Goal: Information Seeking & Learning: Learn about a topic

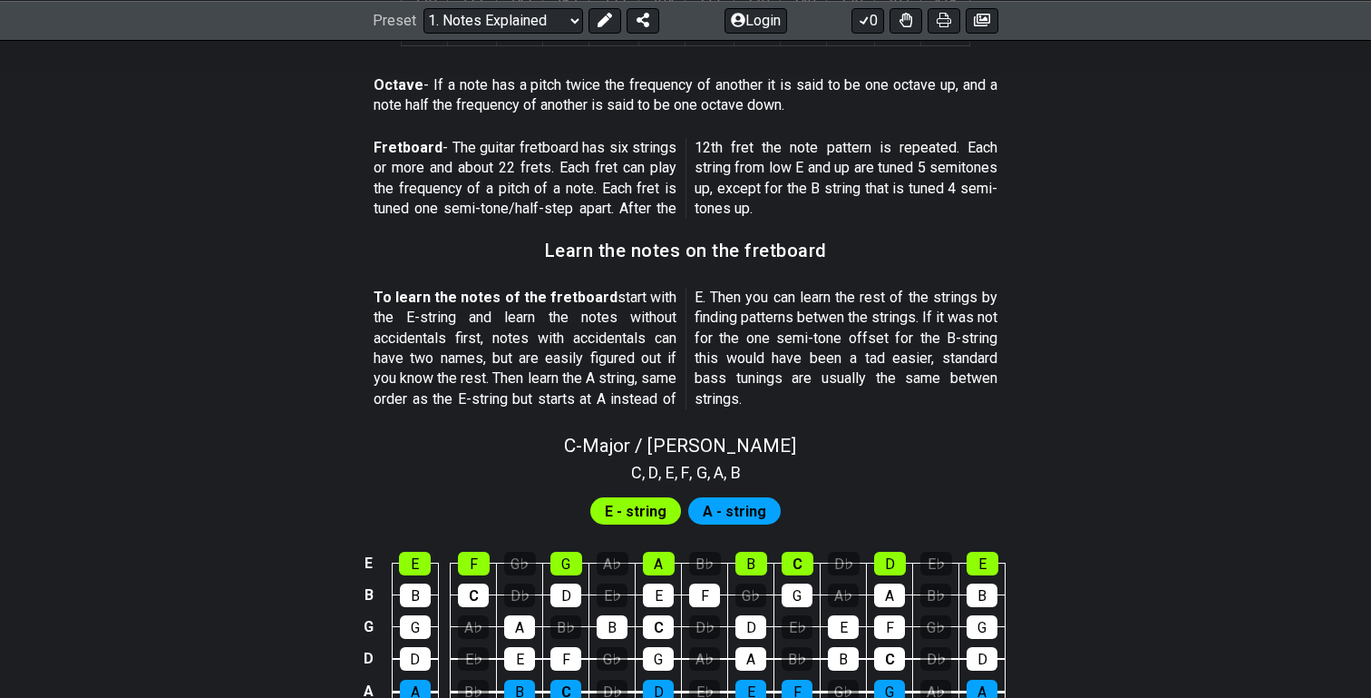
scroll to position [1407, 0]
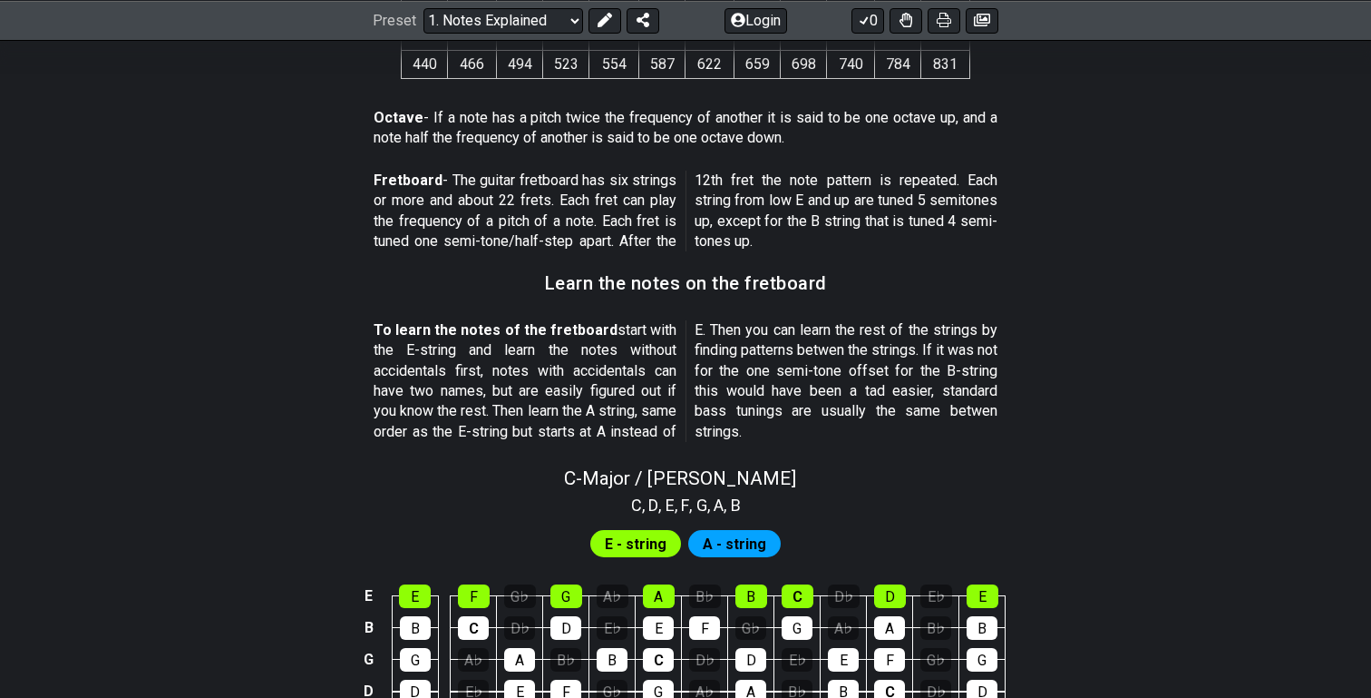
click at [739, 544] on span "A - string" at bounding box center [734, 544] width 63 height 26
click at [632, 543] on span "E - string" at bounding box center [636, 544] width 62 height 26
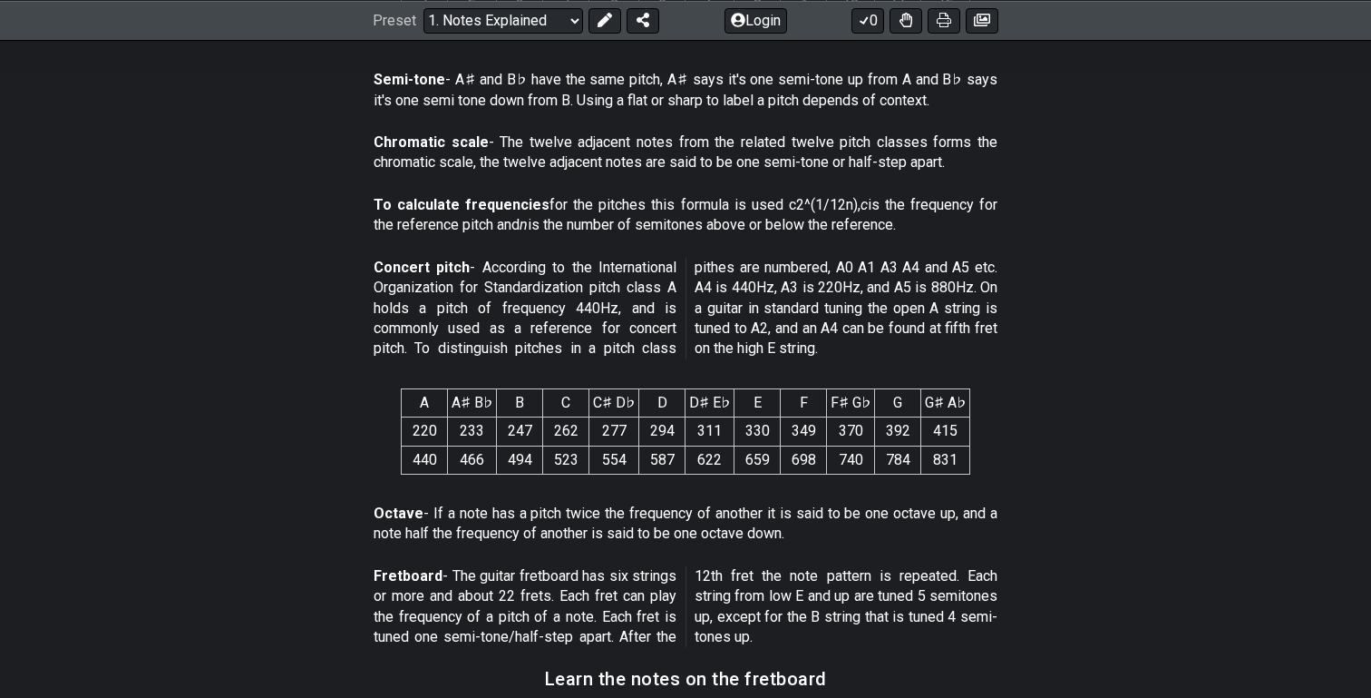
scroll to position [0, 0]
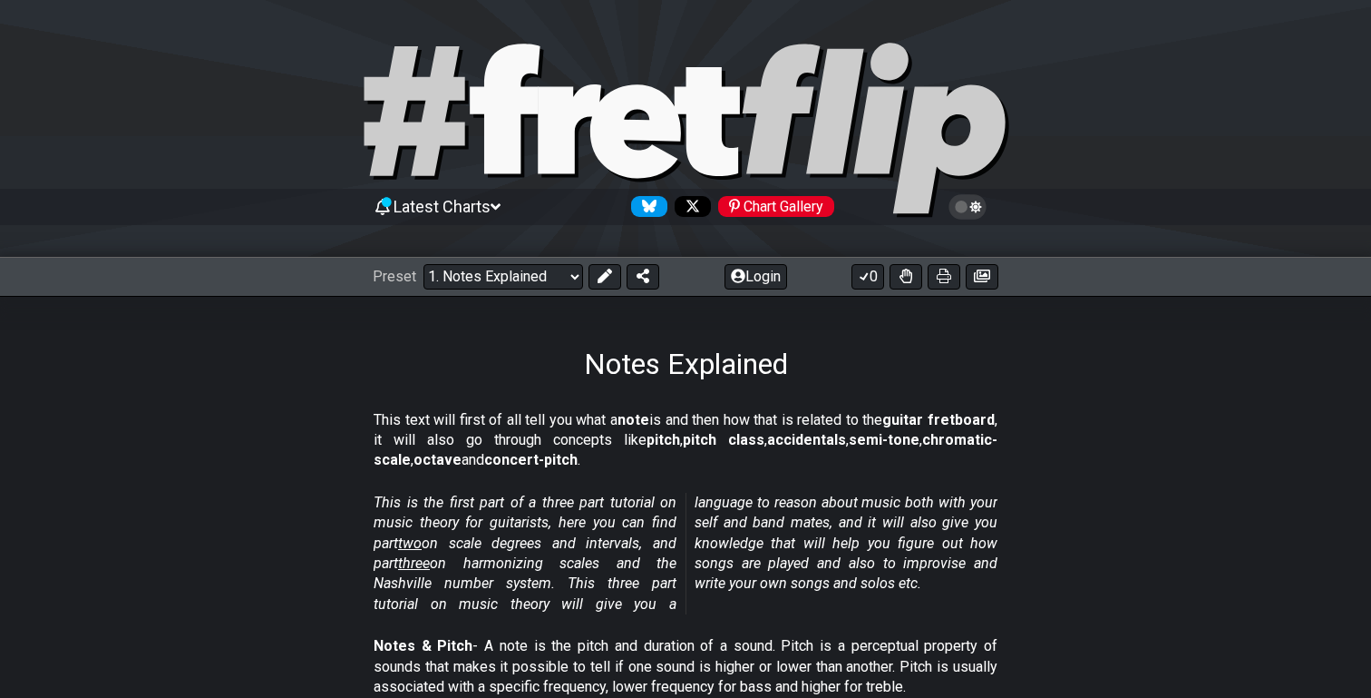
click at [511, 206] on div "Latest Charts Chart Gallery" at bounding box center [686, 206] width 626 height 29
click at [525, 140] on icon at bounding box center [685, 130] width 653 height 181
select select "/welcome"
select select "C"
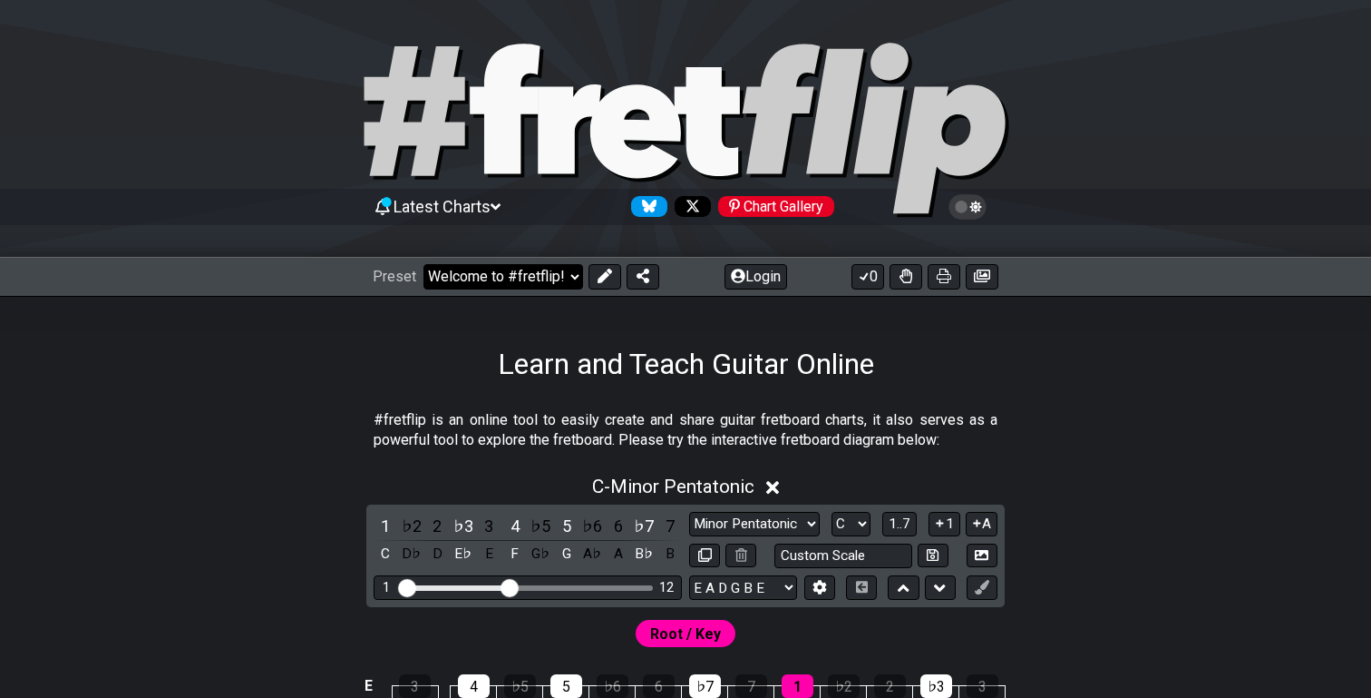
click at [562, 278] on select "Welcome to #fretflip! Initial Preset Custom Preset Minor Pentatonic Major Penta…" at bounding box center [504, 276] width 160 height 25
click at [723, 72] on icon at bounding box center [685, 130] width 653 height 181
click at [489, 284] on select "Welcome to #fretflip! Initial Preset Custom Preset Minor Pentatonic Major Penta…" at bounding box center [504, 276] width 160 height 25
click at [424, 264] on select "Welcome to #fretflip! Initial Preset Custom Preset Minor Pentatonic Major Penta…" at bounding box center [504, 276] width 160 height 25
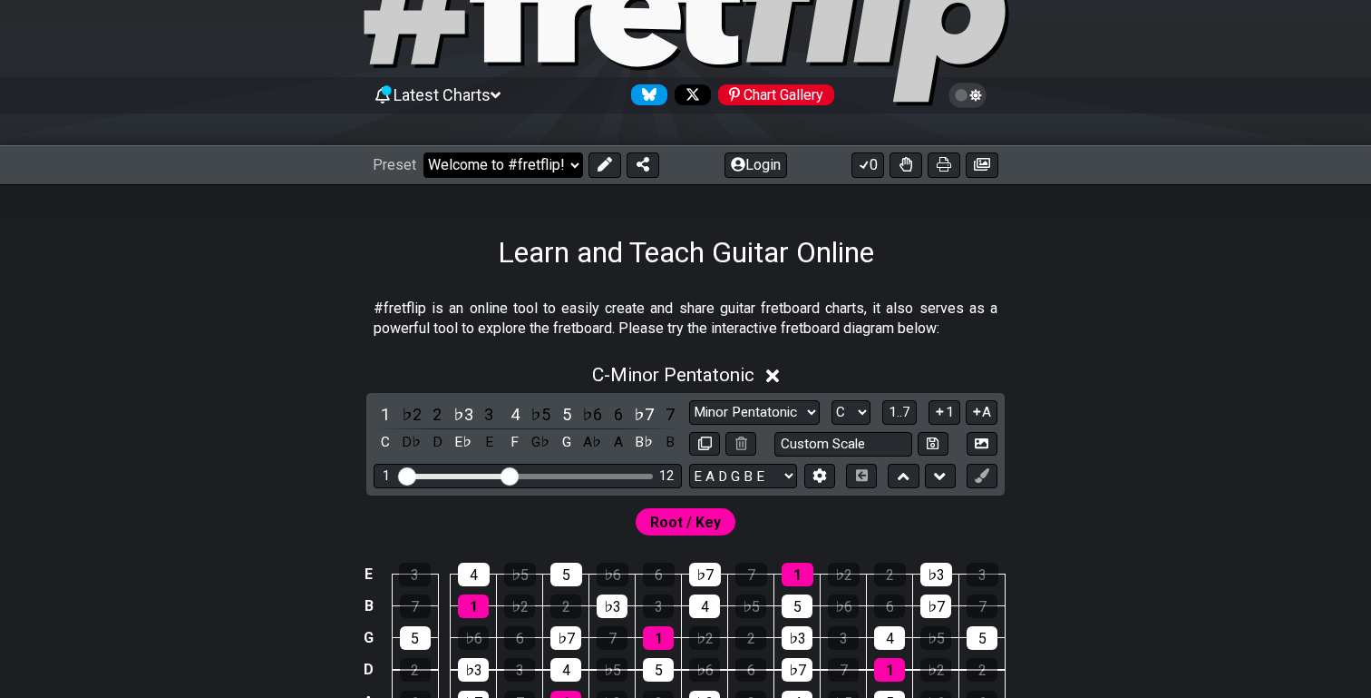
scroll to position [112, 0]
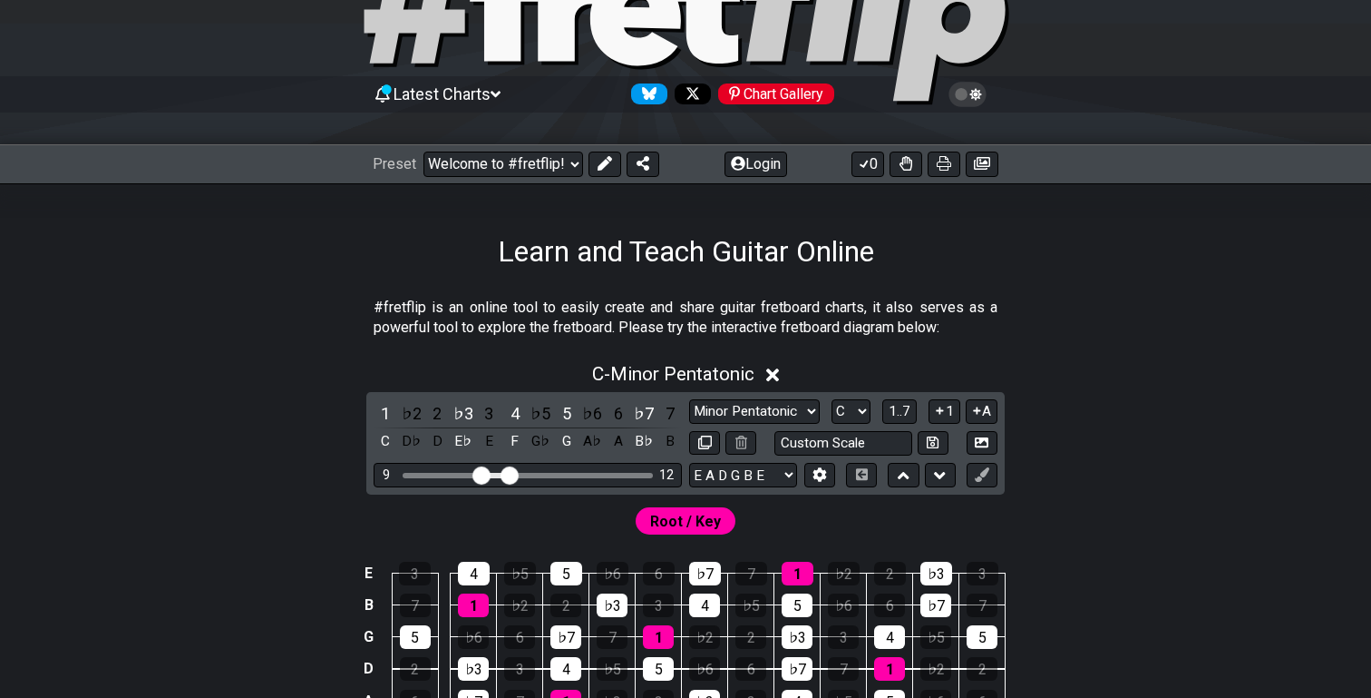
drag, startPoint x: 415, startPoint y: 476, endPoint x: 478, endPoint y: 477, distance: 62.6
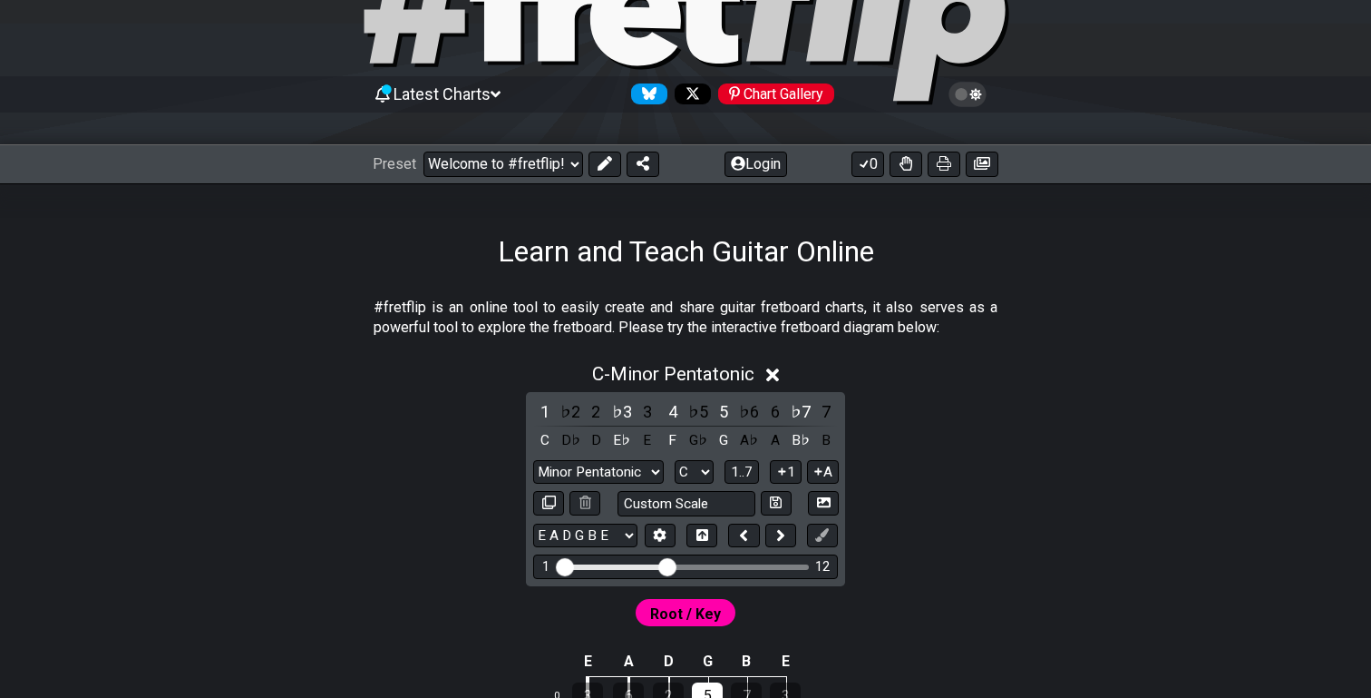
drag, startPoint x: 609, startPoint y: 567, endPoint x: 540, endPoint y: 567, distance: 68.9
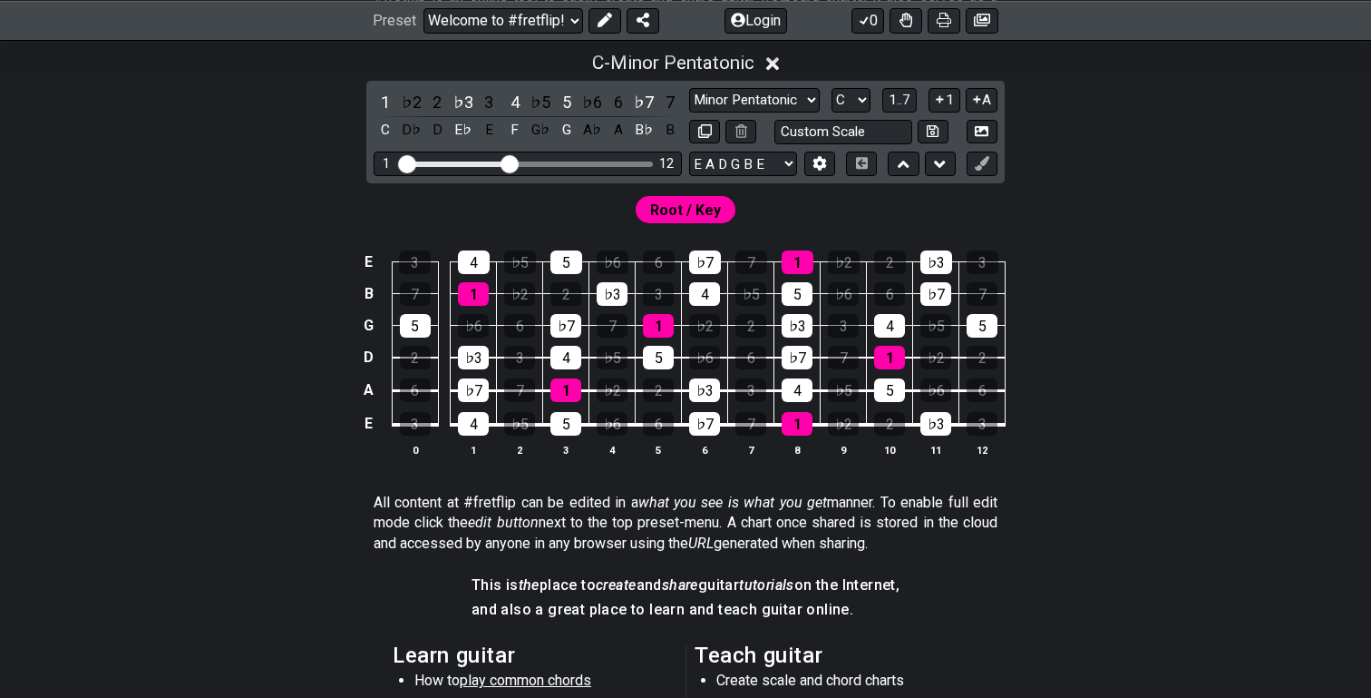
scroll to position [427, 0]
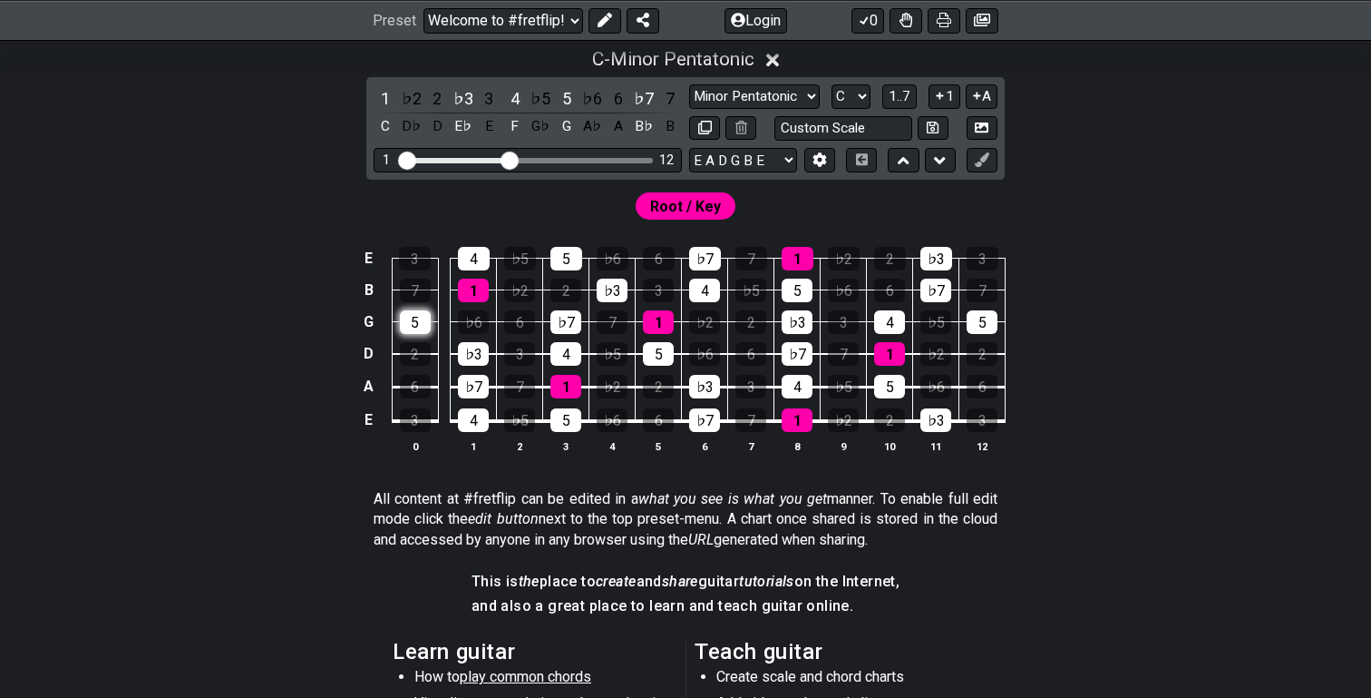
click at [415, 321] on div "5" at bounding box center [415, 322] width 31 height 24
click at [476, 280] on div "1" at bounding box center [473, 290] width 31 height 24
click at [481, 346] on div "♭3" at bounding box center [473, 354] width 31 height 24
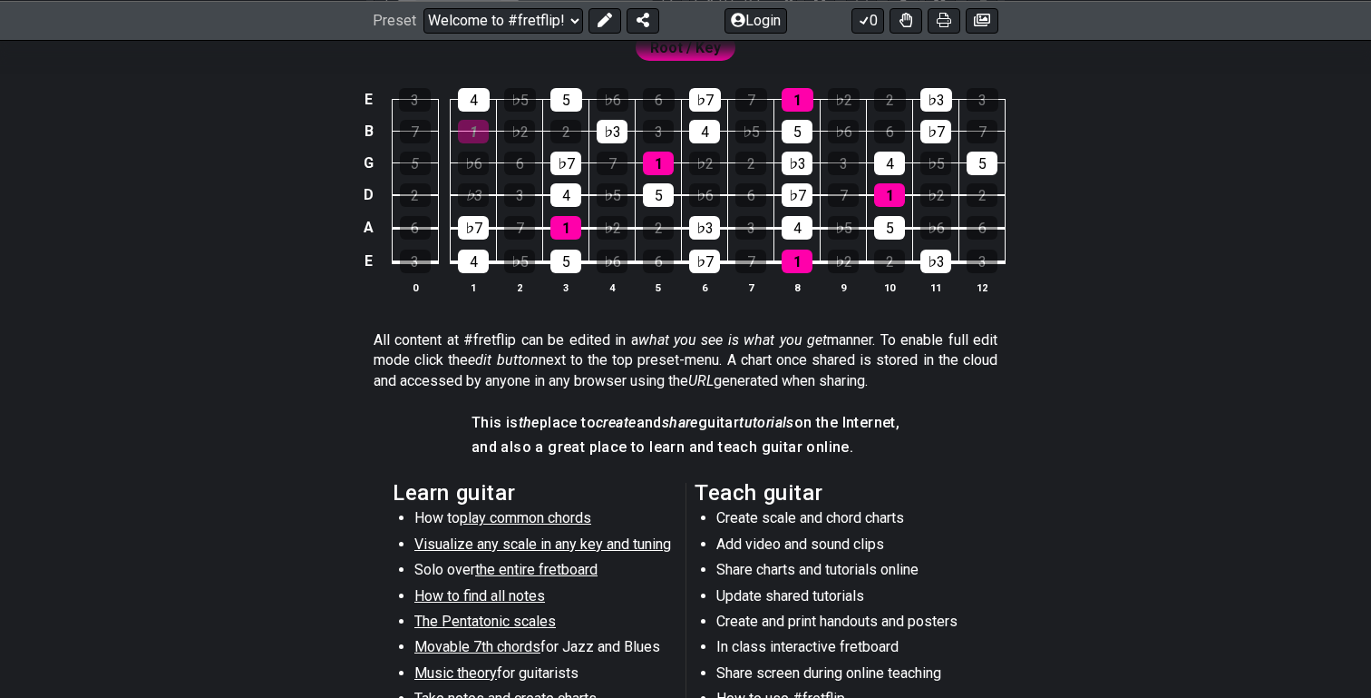
scroll to position [0, 0]
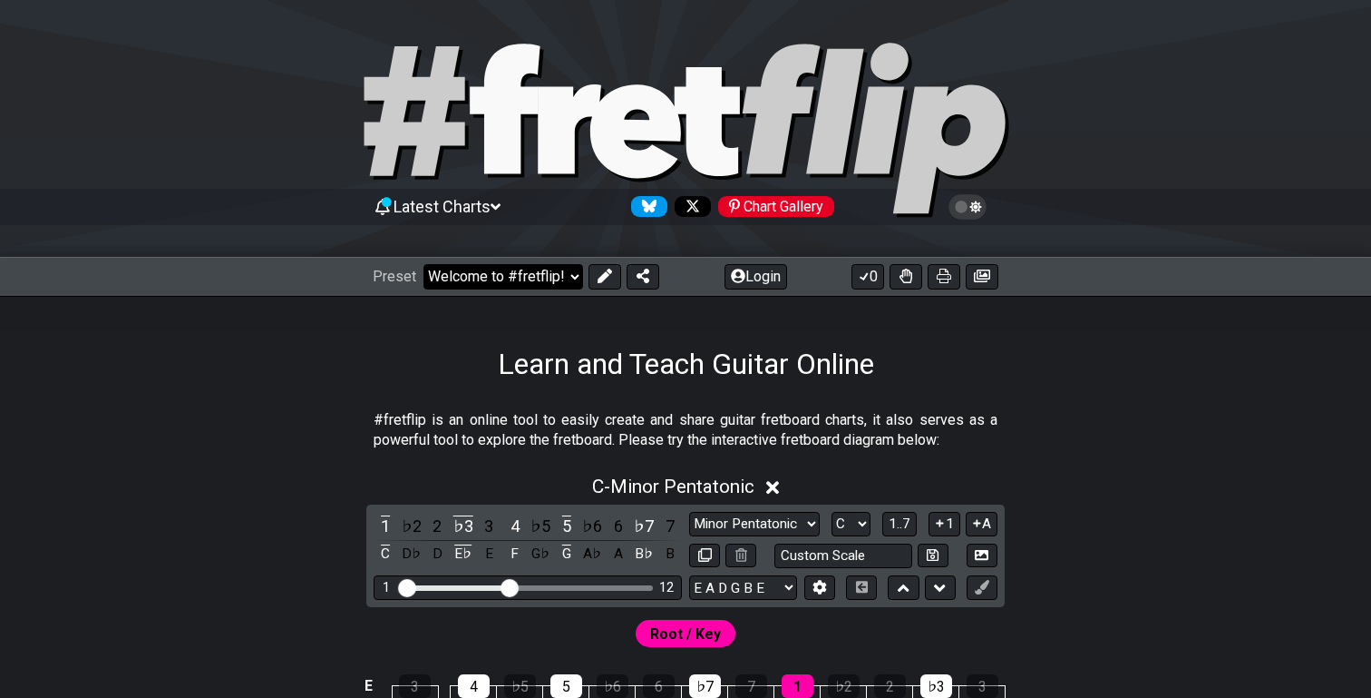
click at [511, 277] on select "Welcome to #fretflip! Initial Preset Custom Preset Minor Pentatonic Major Penta…" at bounding box center [504, 276] width 160 height 25
click at [424, 264] on select "Welcome to #fretflip! Initial Preset Custom Preset Minor Pentatonic Major Penta…" at bounding box center [504, 276] width 160 height 25
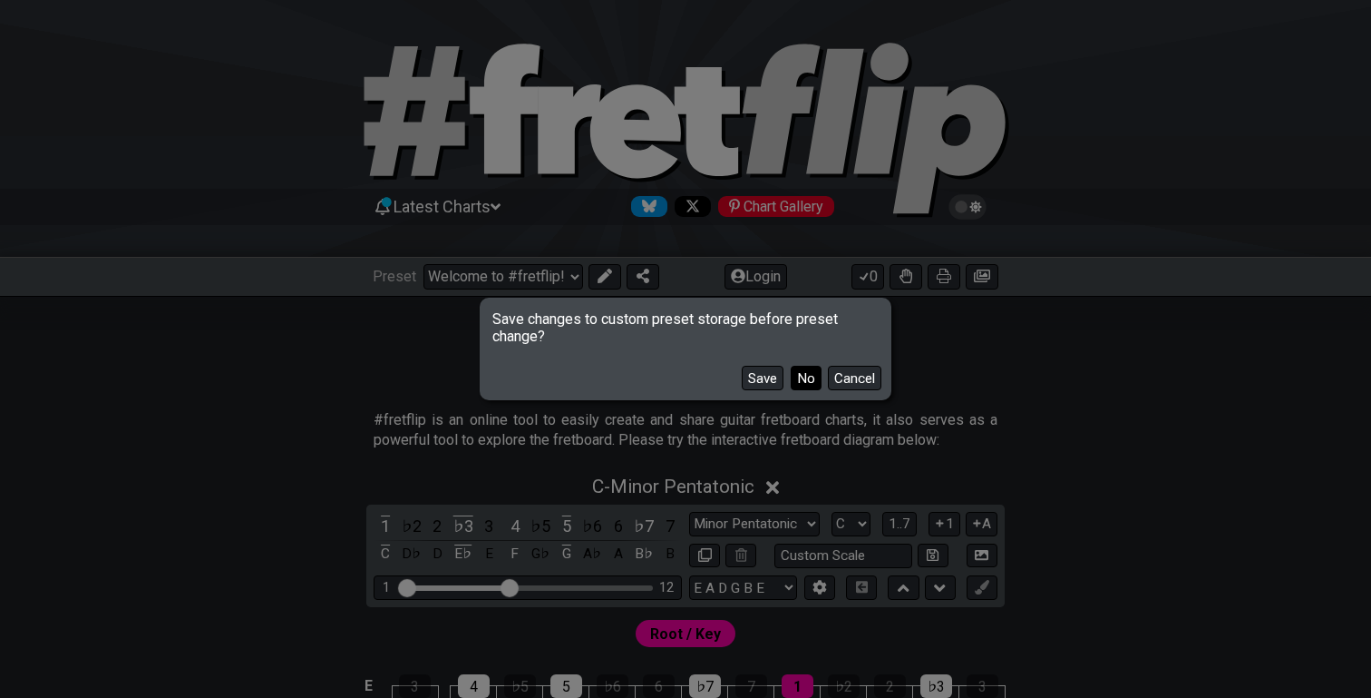
click at [812, 381] on button "No" at bounding box center [806, 378] width 31 height 24
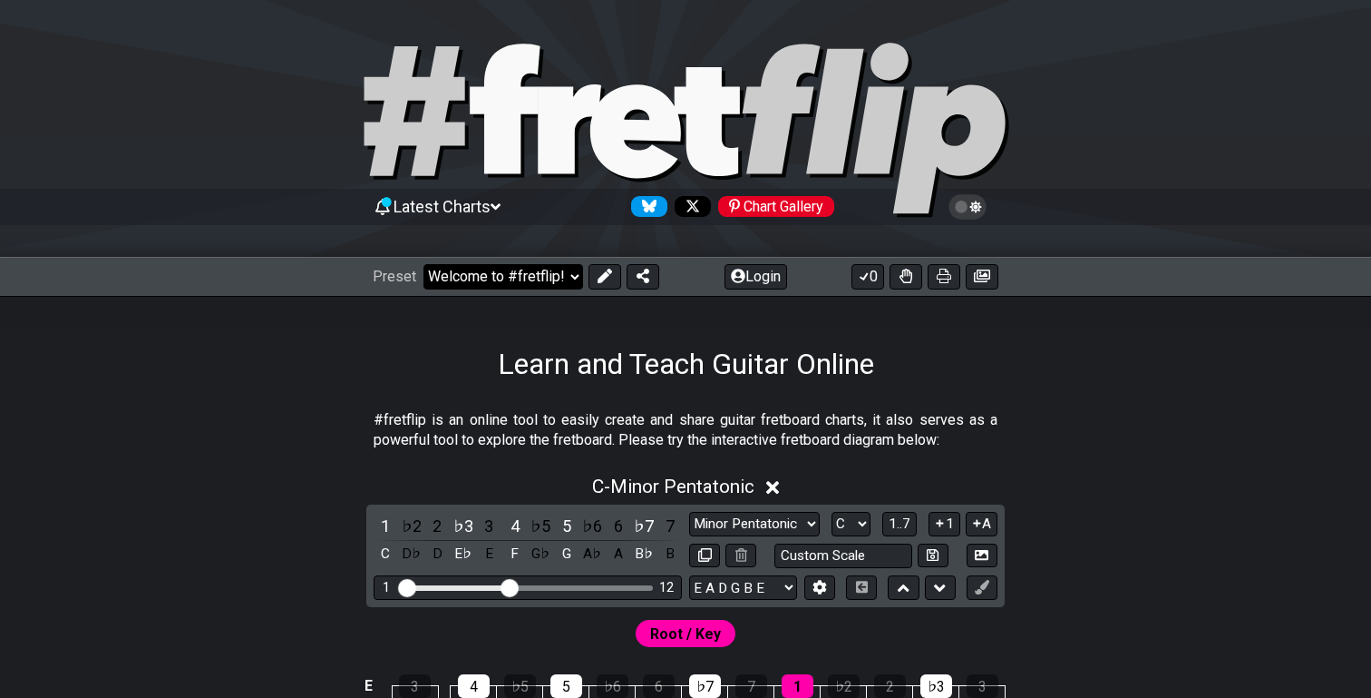
click at [544, 282] on select "Welcome to #fretflip! Initial Preset Custom Preset Minor Pentatonic Major Penta…" at bounding box center [504, 276] width 160 height 25
click at [424, 264] on select "Welcome to #fretflip! Initial Preset Custom Preset Minor Pentatonic Major Penta…" at bounding box center [504, 276] width 160 height 25
select select "/minor-pentatonic"
select select "C"
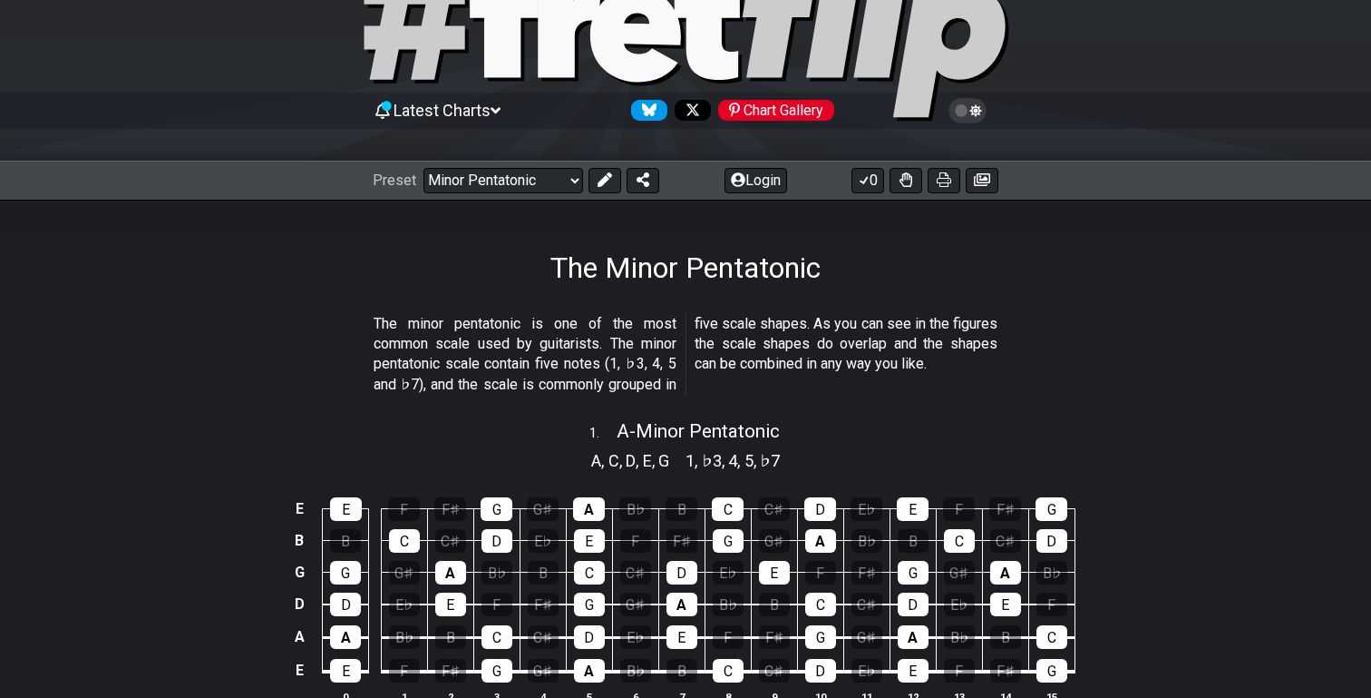
scroll to position [225, 0]
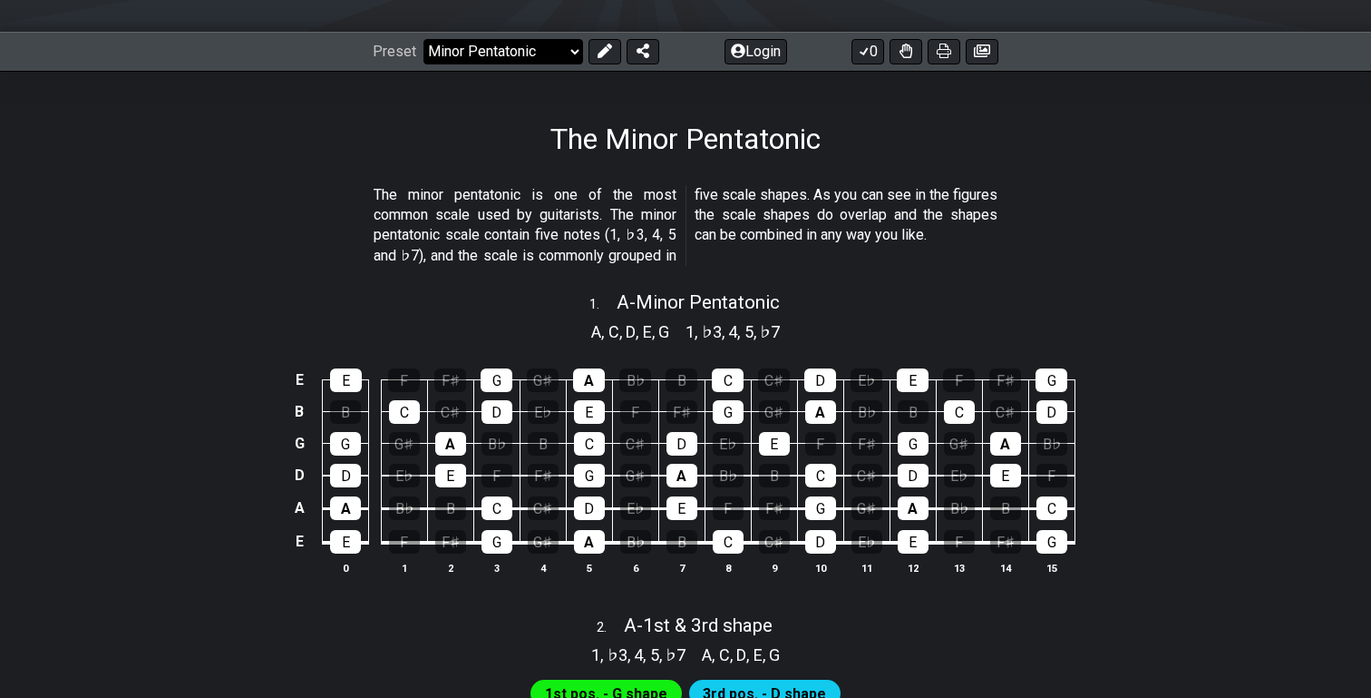
click at [498, 53] on select "Welcome to #fretflip! Initial Preset Custom Preset Minor Pentatonic Major Penta…" at bounding box center [504, 51] width 160 height 25
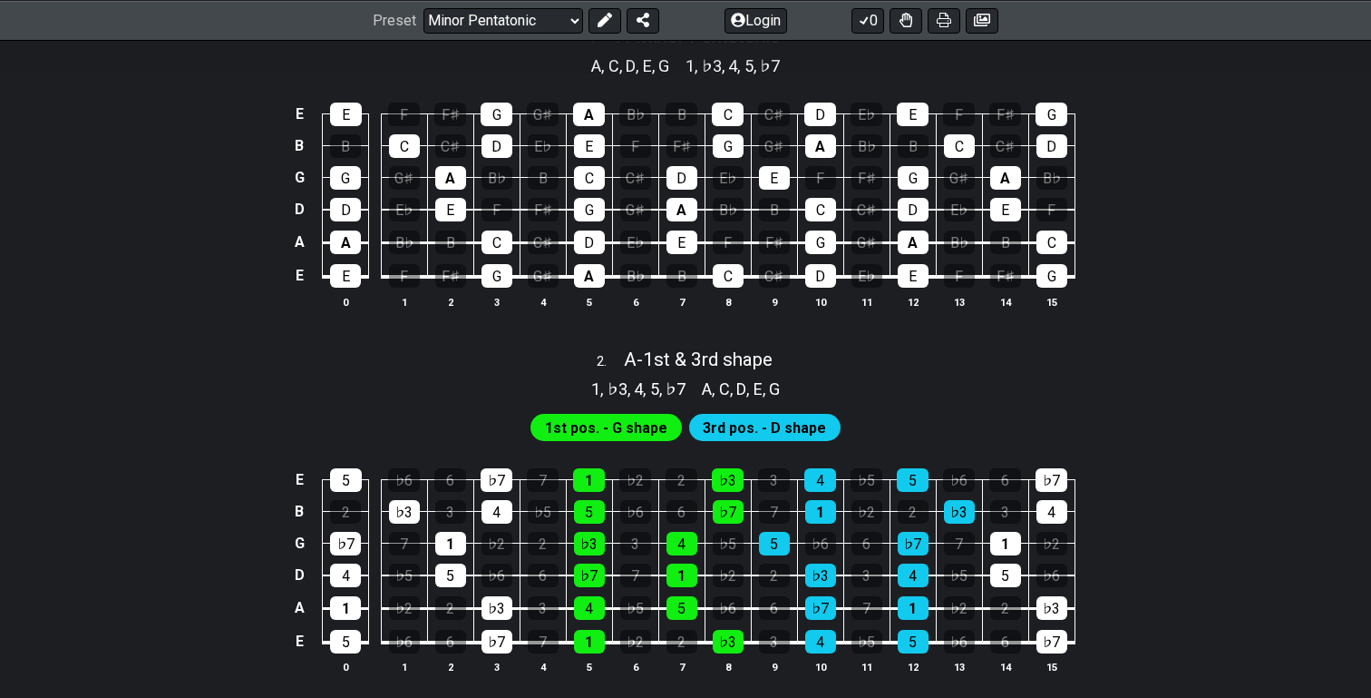
scroll to position [493, 0]
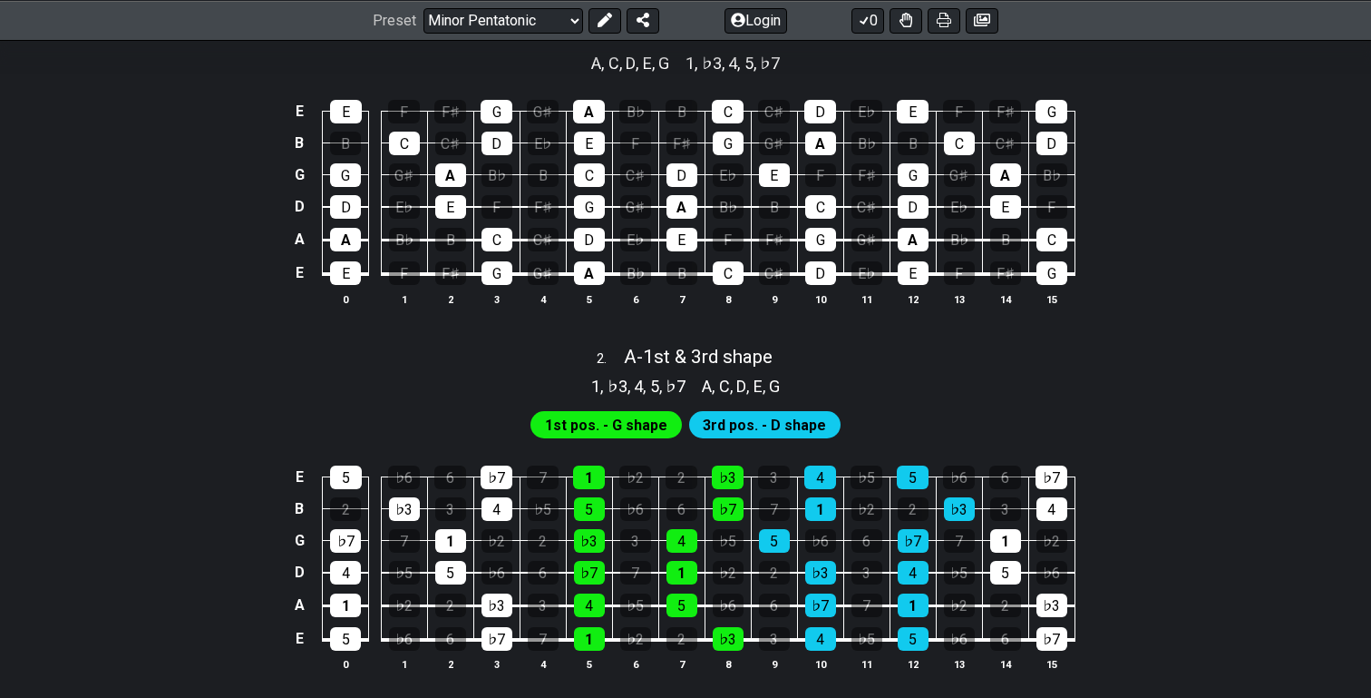
click at [725, 420] on span "3rd pos. - D shape" at bounding box center [764, 425] width 123 height 26
click at [633, 421] on span "1st pos. - G shape" at bounding box center [606, 425] width 122 height 26
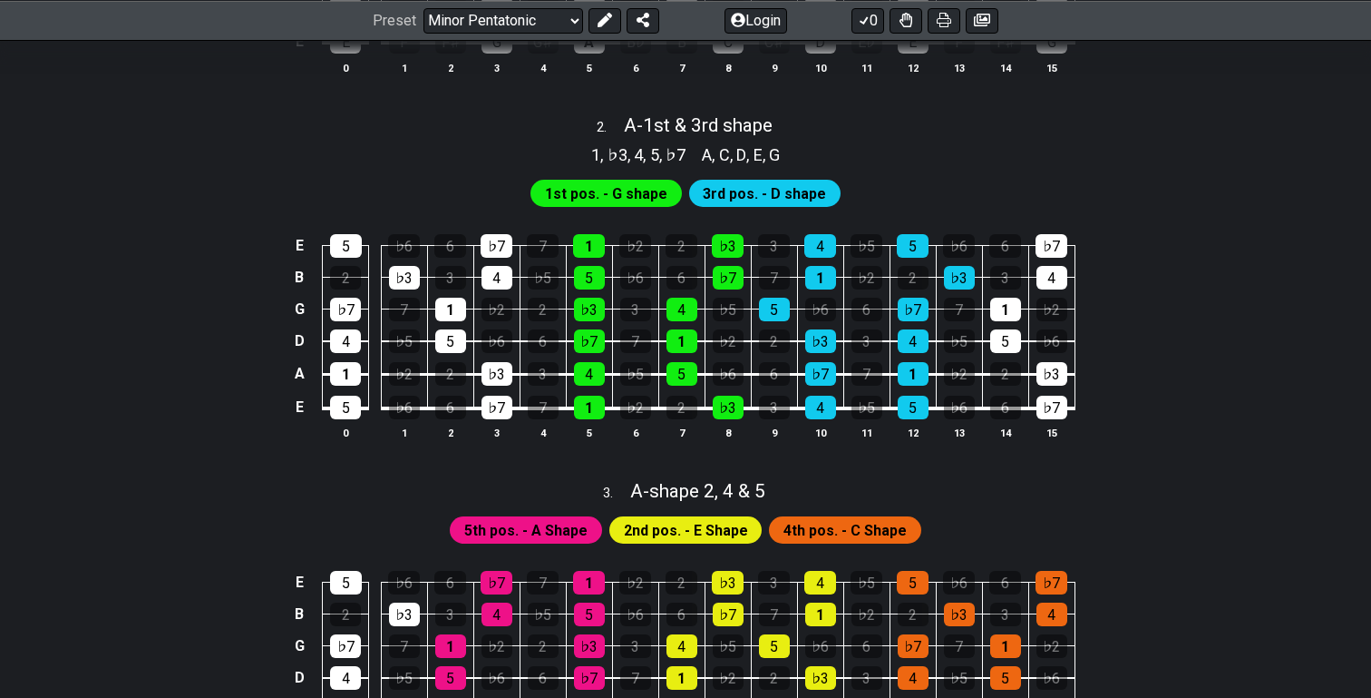
scroll to position [935, 0]
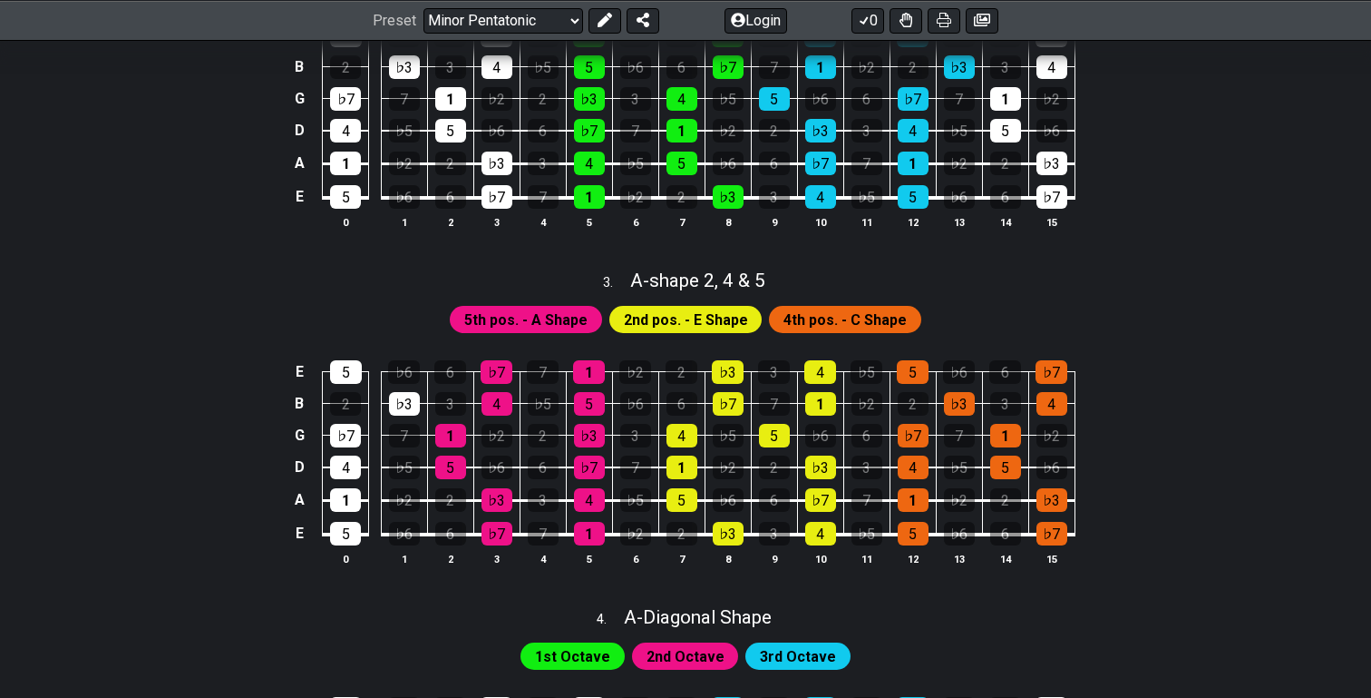
click at [513, 318] on span "5th pos. - A Shape" at bounding box center [525, 320] width 123 height 26
click at [665, 321] on span "2nd pos. - E Shape" at bounding box center [686, 320] width 124 height 26
click at [842, 315] on span "4th pos. - C Shape" at bounding box center [845, 320] width 123 height 26
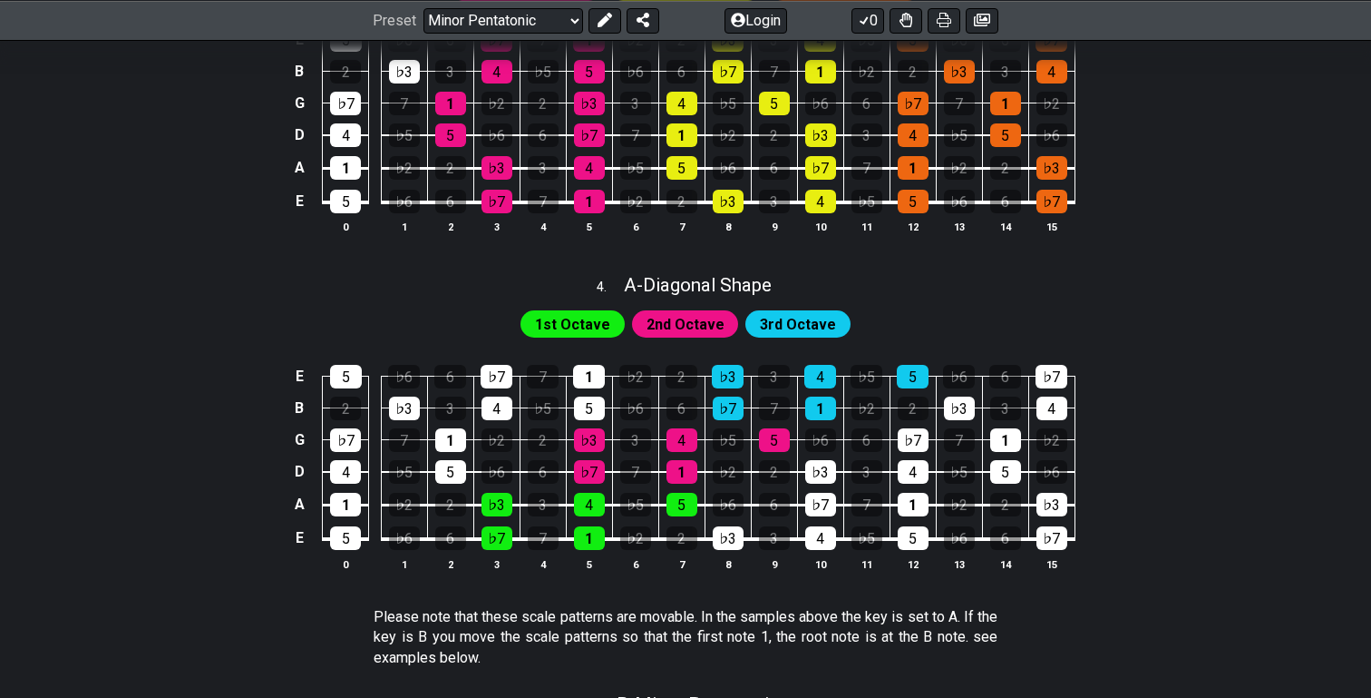
scroll to position [1268, 0]
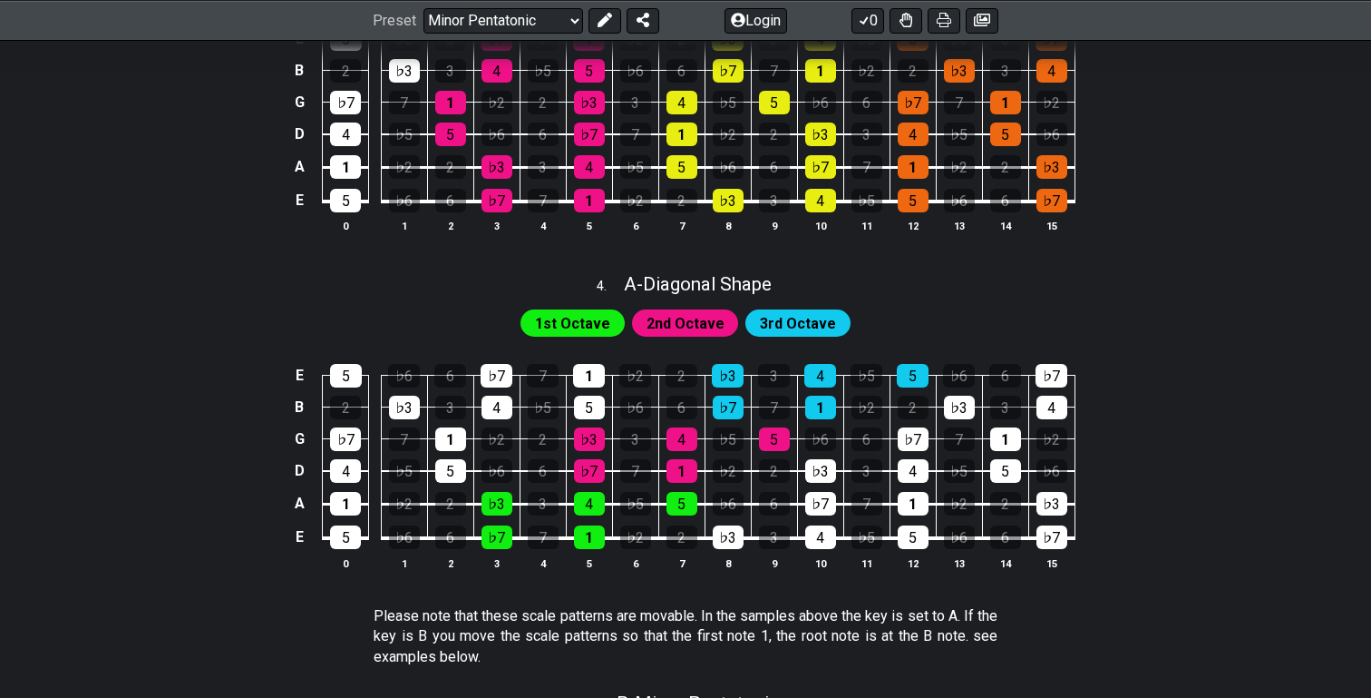
click at [590, 324] on span "1st Octave" at bounding box center [572, 323] width 75 height 26
click at [689, 320] on span "2nd Octave" at bounding box center [686, 323] width 78 height 26
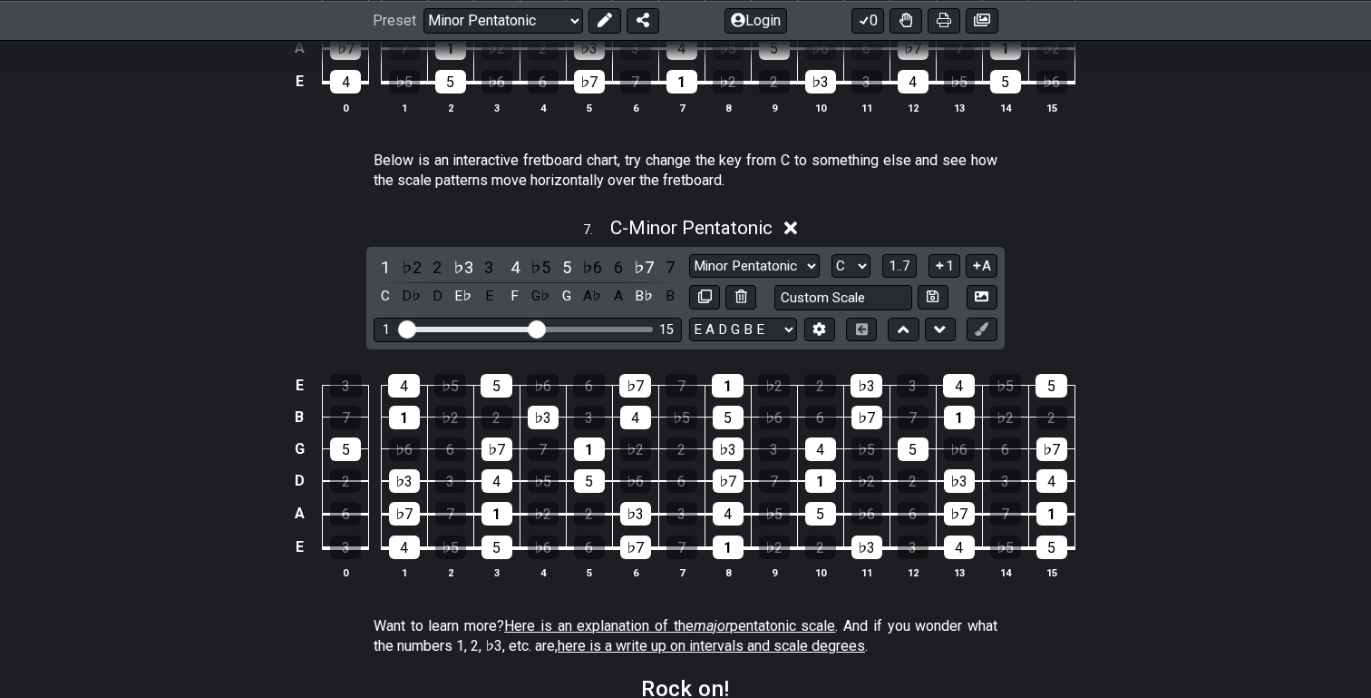
scroll to position [2708, 0]
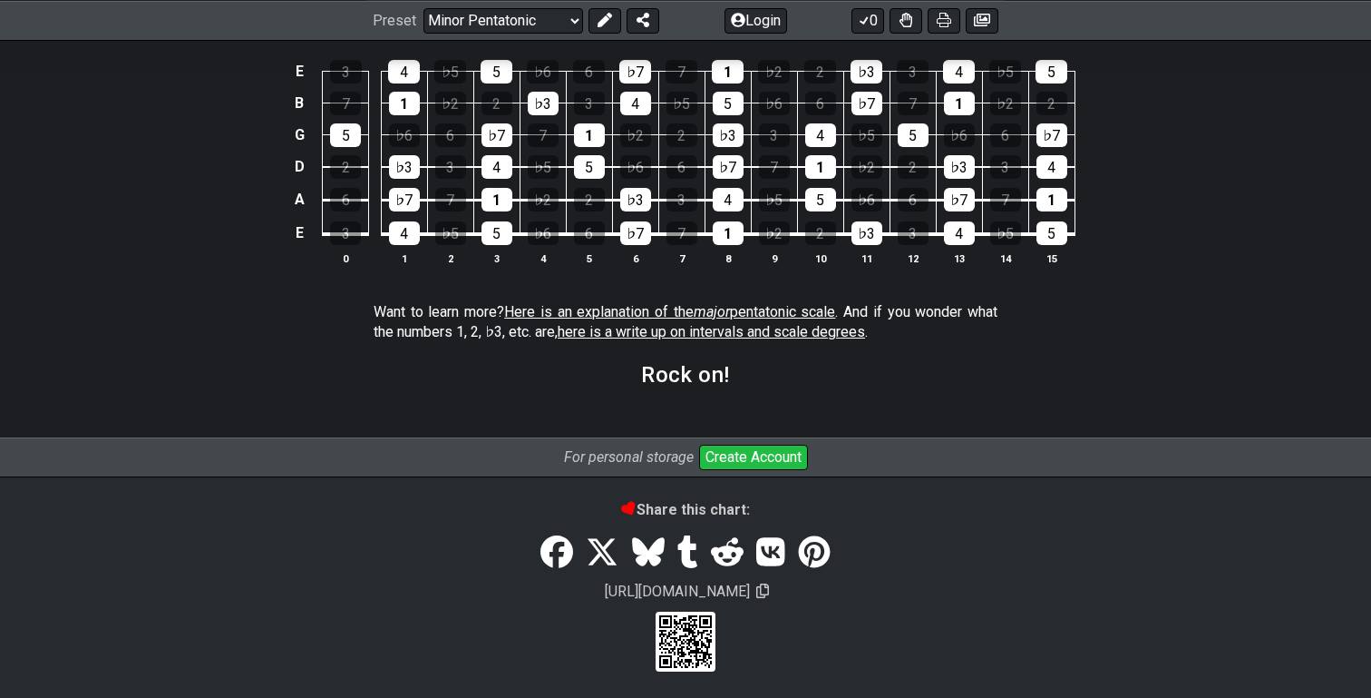
click at [649, 308] on span "Here is an explanation of the major pentatonic scale" at bounding box center [669, 311] width 331 height 17
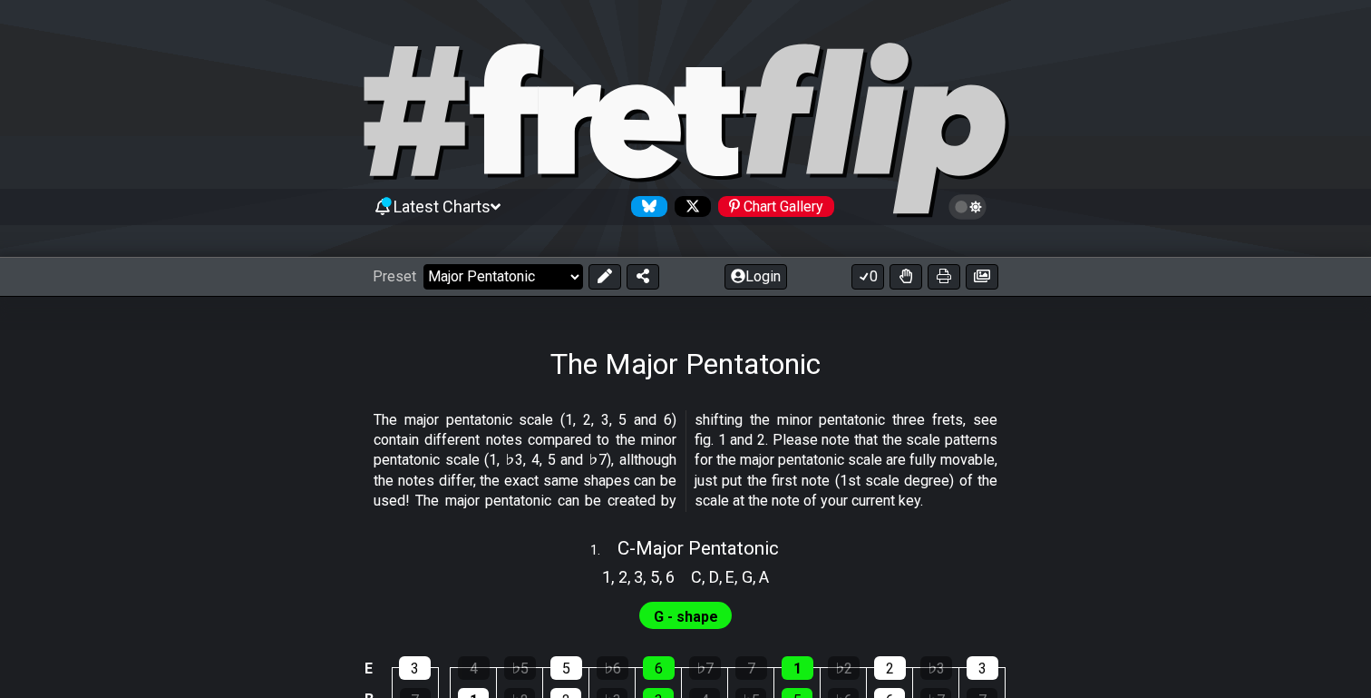
click at [537, 288] on select "Welcome to #fretflip! Initial Preset Custom Preset Minor Pentatonic Major Penta…" at bounding box center [504, 276] width 160 height 25
click at [424, 264] on select "Welcome to #fretflip! Initial Preset Custom Preset Minor Pentatonic Major Penta…" at bounding box center [504, 276] width 160 height 25
select select "/minor-pentatonic"
select select "C"
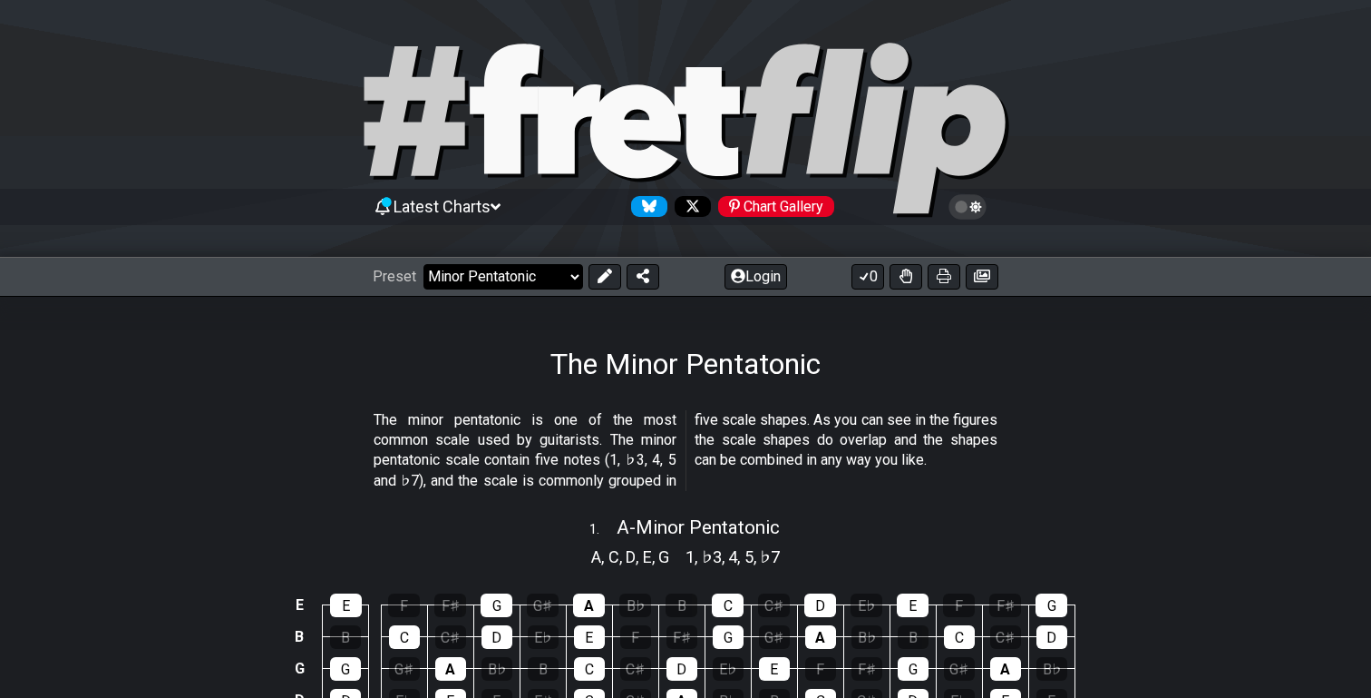
click at [540, 275] on select "Welcome to #fretflip! Initial Preset Custom Preset Minor Pentatonic Major Penta…" at bounding box center [504, 276] width 160 height 25
click at [424, 264] on select "Welcome to #fretflip! Initial Preset Custom Preset Minor Pentatonic Major Penta…" at bounding box center [504, 276] width 160 height 25
select select "/user-defined"
select select "A"
select select "C"
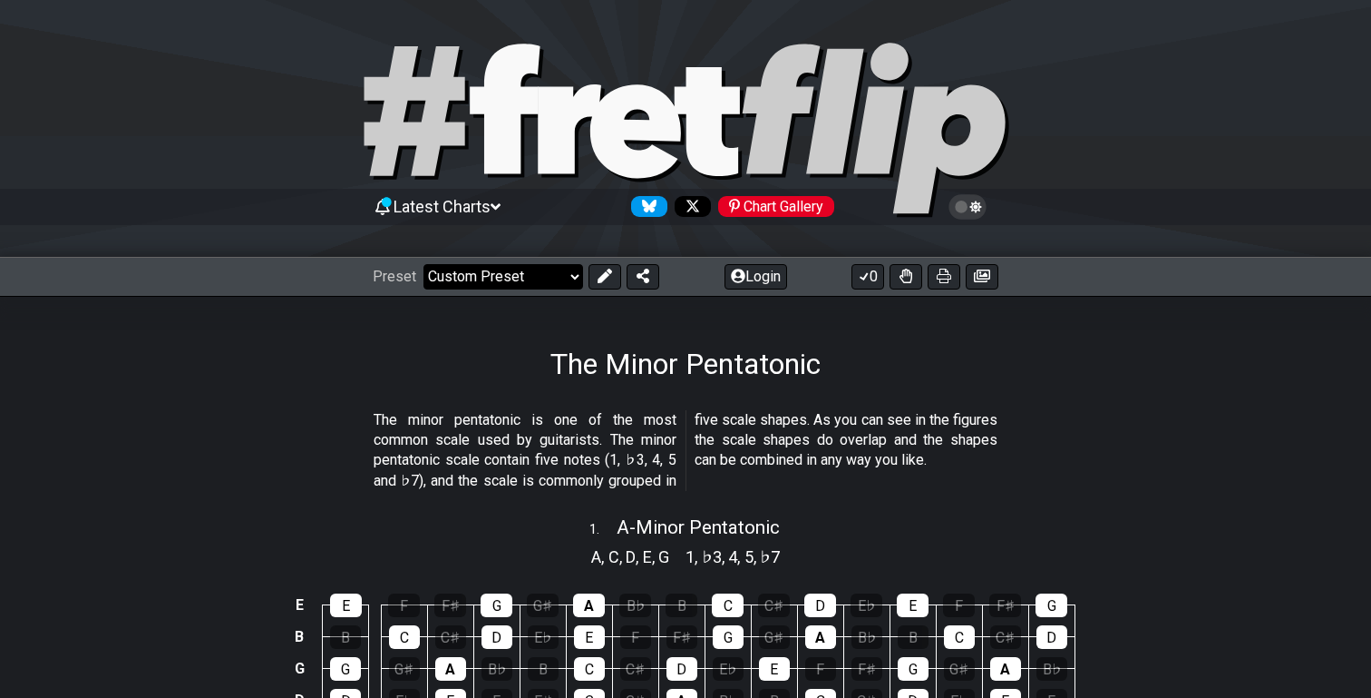
select select "C"
select select "A"
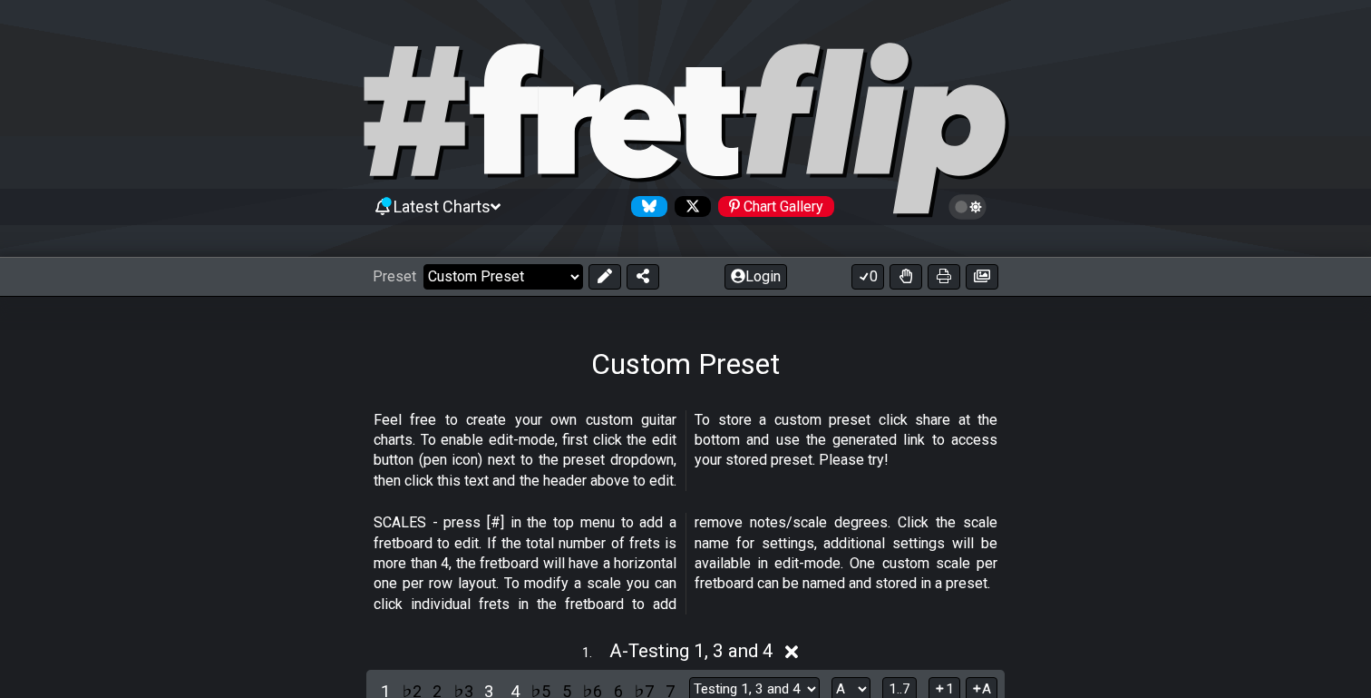
click at [535, 278] on select "Welcome to #fretflip! Initial Preset Custom Preset Minor Pentatonic Major Penta…" at bounding box center [504, 276] width 160 height 25
click at [509, 277] on select "Welcome to #fretflip! Initial Preset Custom Preset Minor Pentatonic Major Penta…" at bounding box center [504, 276] width 160 height 25
click at [424, 264] on select "Welcome to #fretflip! Initial Preset Custom Preset Minor Pentatonic Major Penta…" at bounding box center [504, 276] width 160 height 25
select select "/welcome"
select select "C"
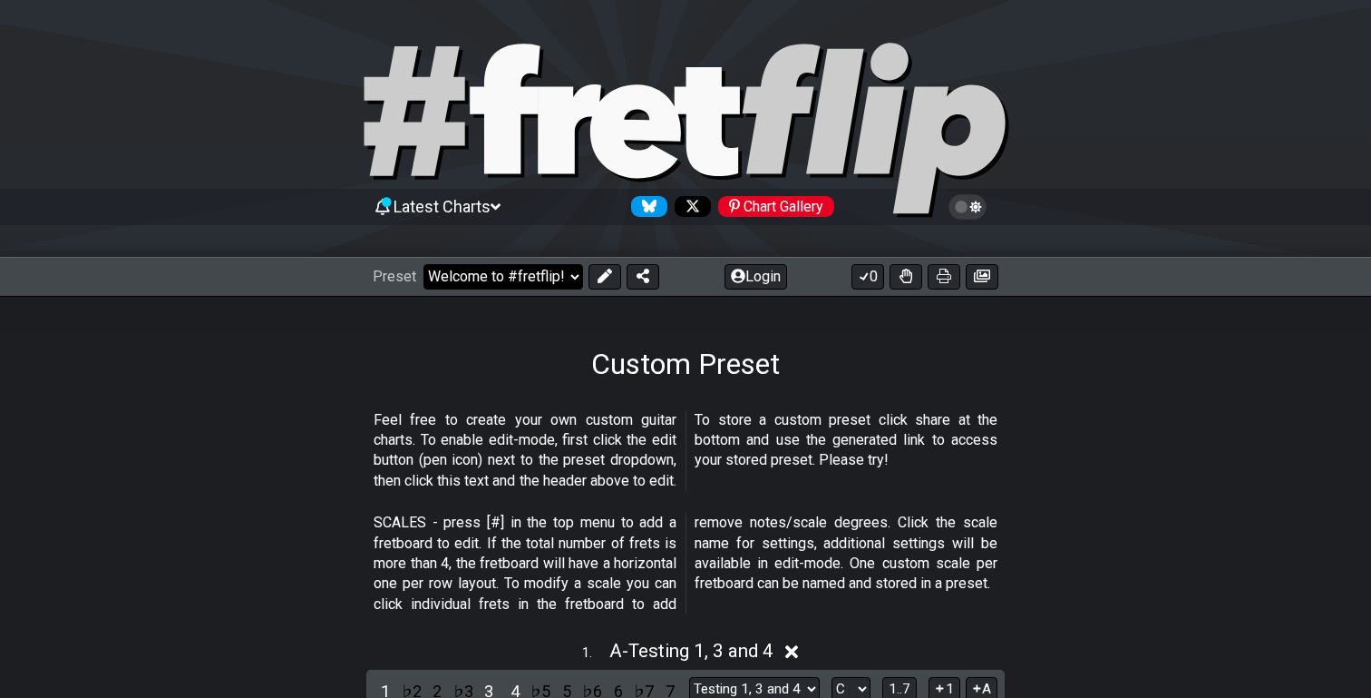
select select "Minor Pentatonic"
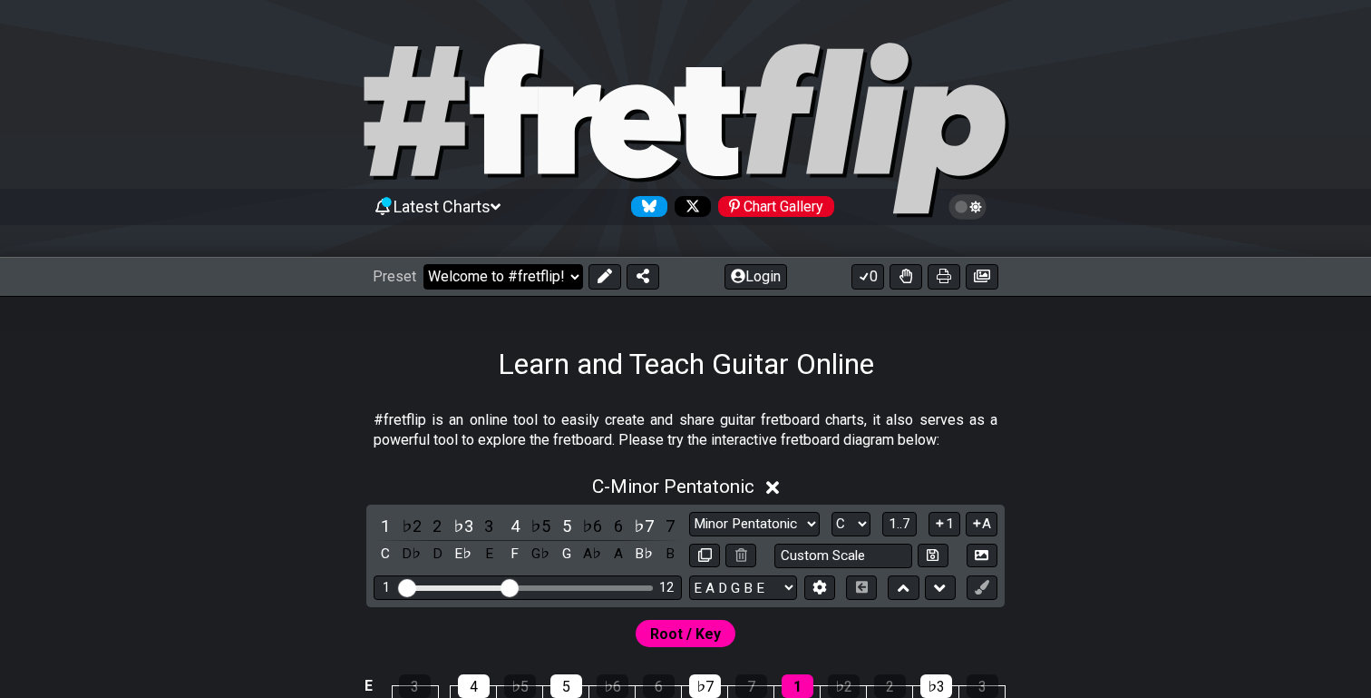
click at [504, 276] on select "Welcome to #fretflip! Initial Preset Custom Preset Minor Pentatonic Major Penta…" at bounding box center [504, 276] width 160 height 25
click at [424, 264] on select "Welcome to #fretflip! Initial Preset Custom Preset Minor Pentatonic Major Penta…" at bounding box center [504, 276] width 160 height 25
select select "/minor-pentatonic"
select select "C"
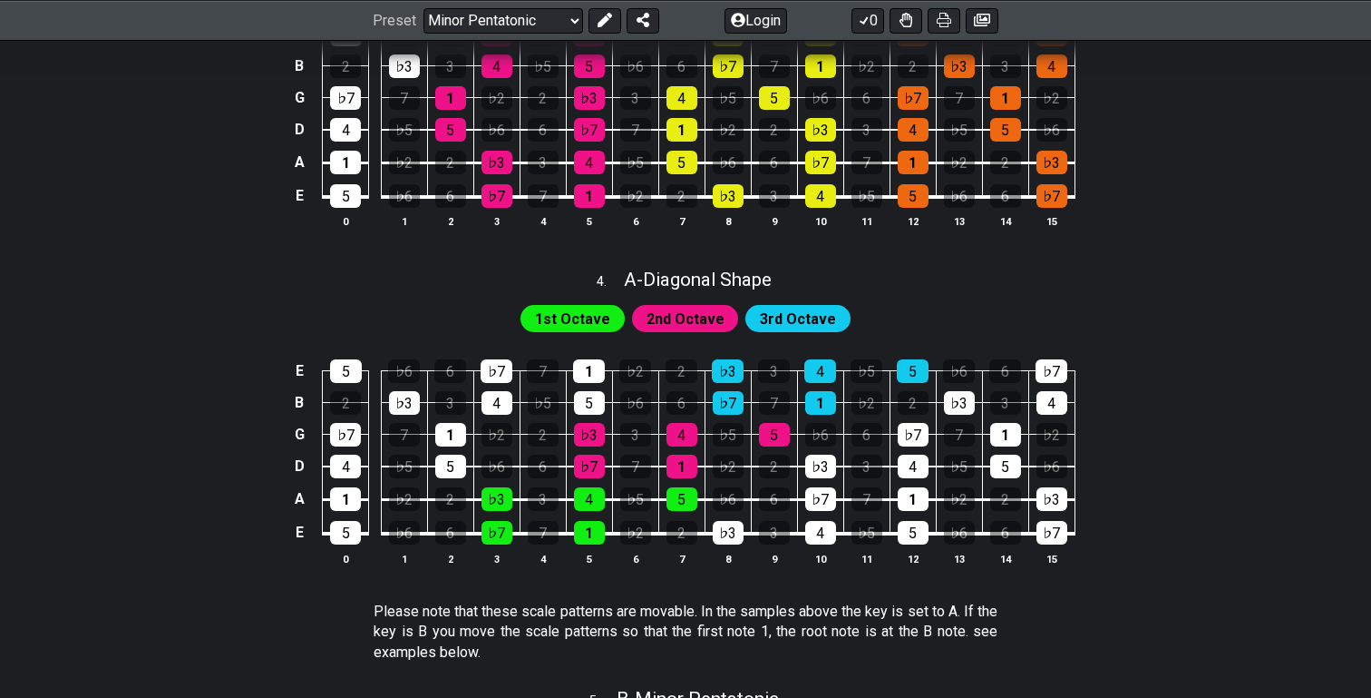
scroll to position [1294, 0]
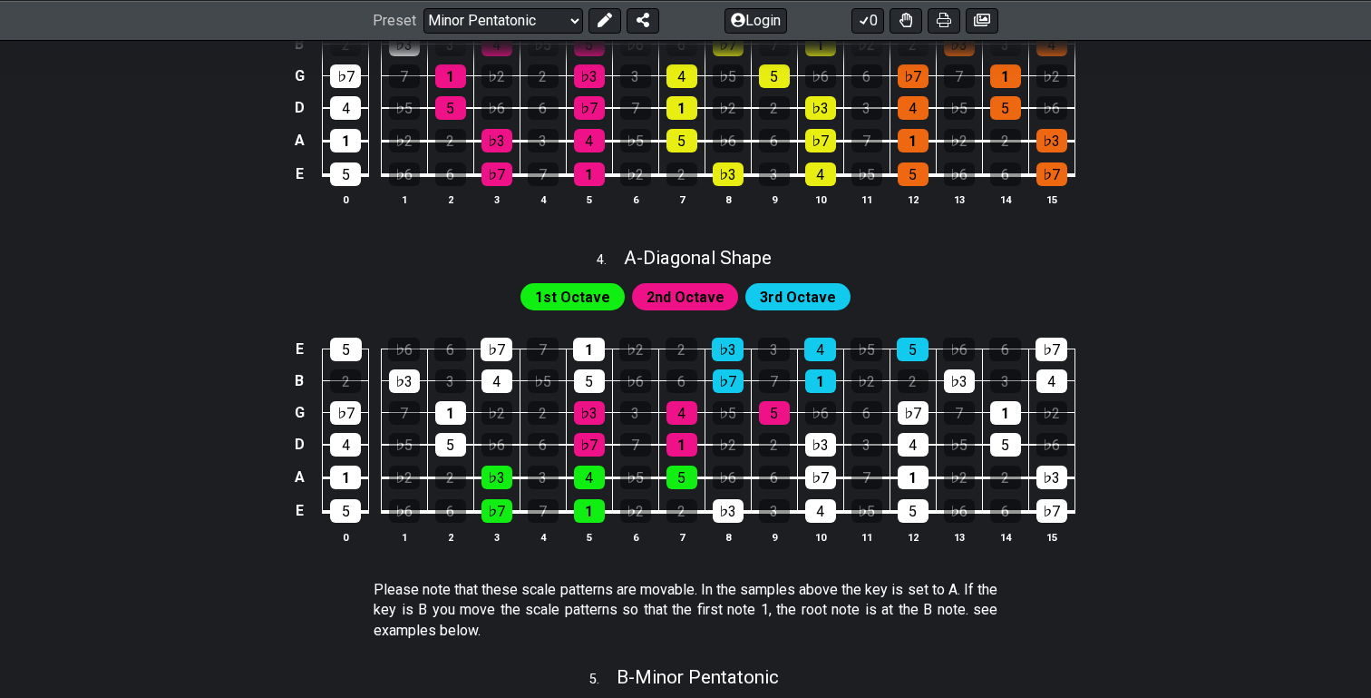
click at [699, 290] on span "2nd Octave" at bounding box center [686, 297] width 78 height 26
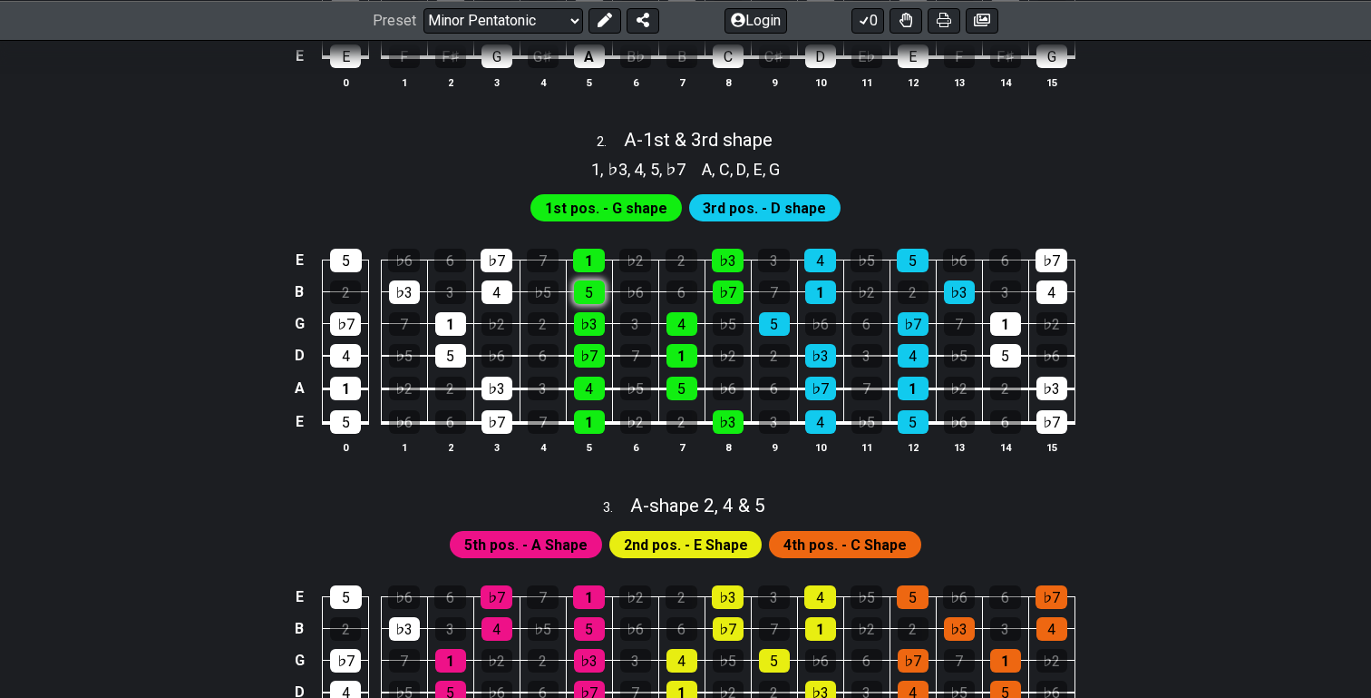
scroll to position [707, 0]
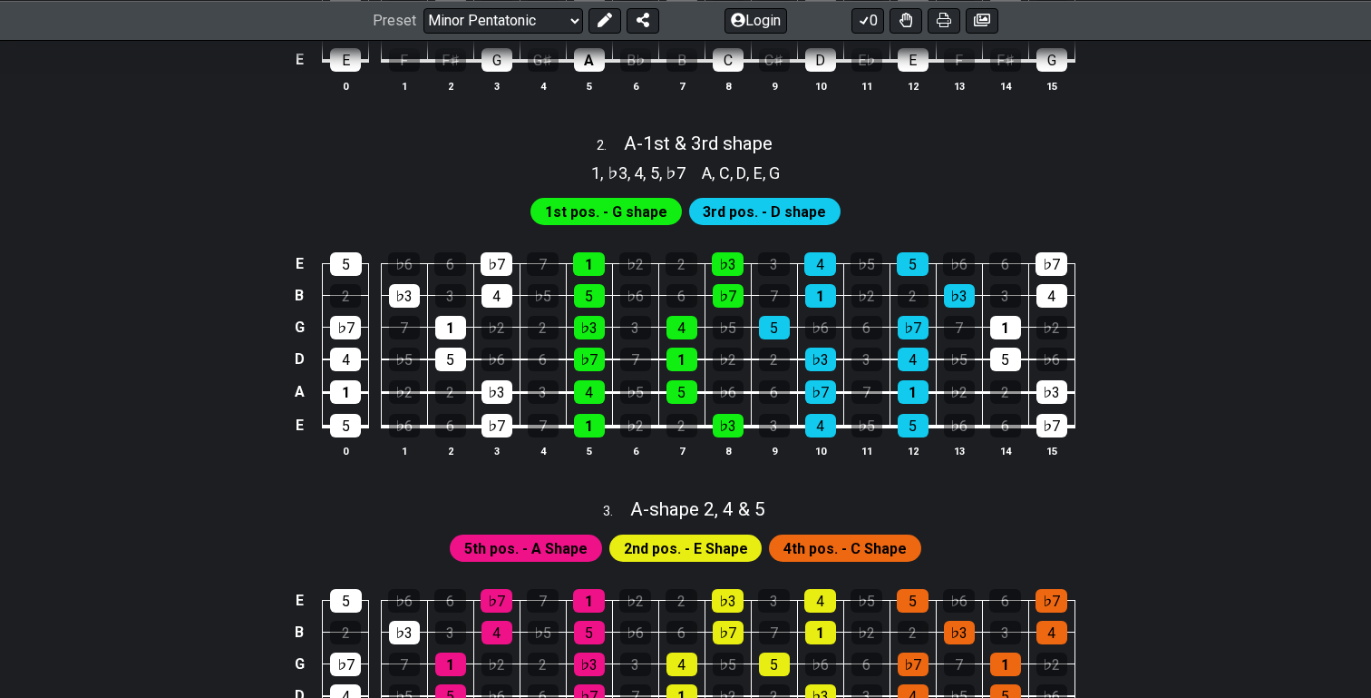
click at [619, 206] on span "1st pos. - G shape" at bounding box center [606, 212] width 122 height 26
click at [761, 206] on span "3rd pos. - D shape" at bounding box center [764, 212] width 123 height 26
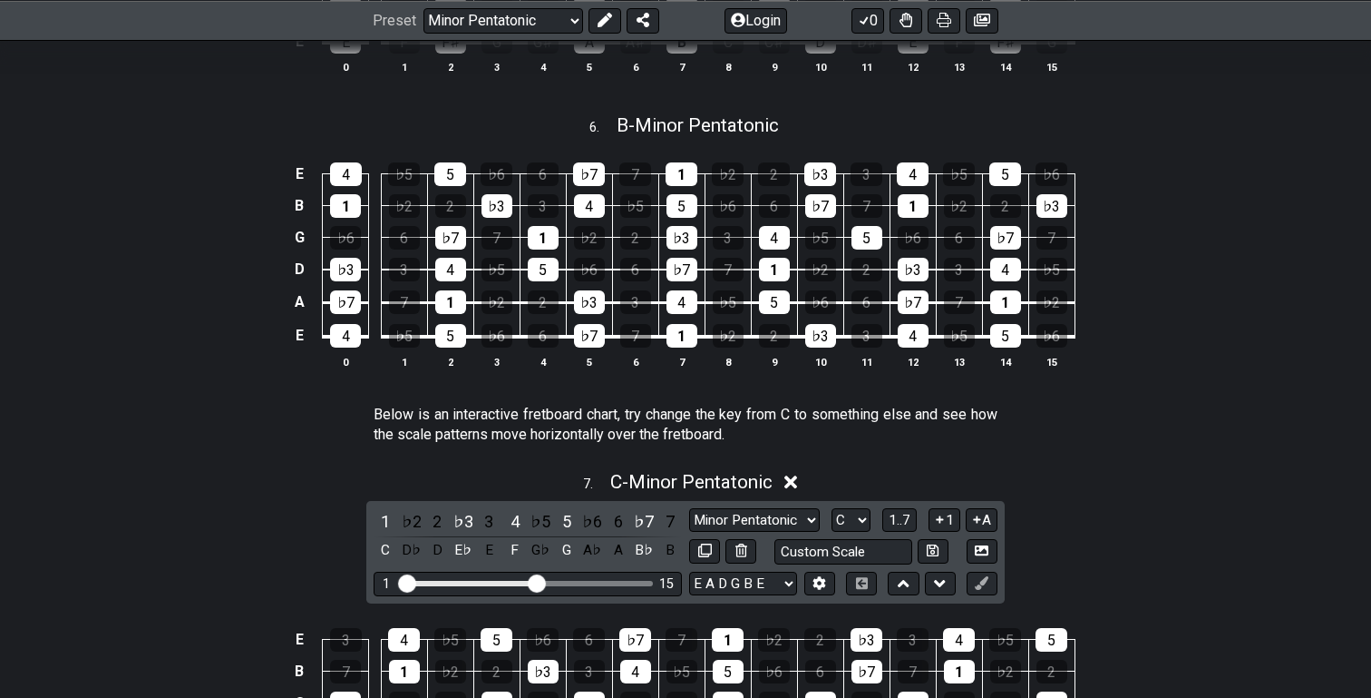
scroll to position [2708, 0]
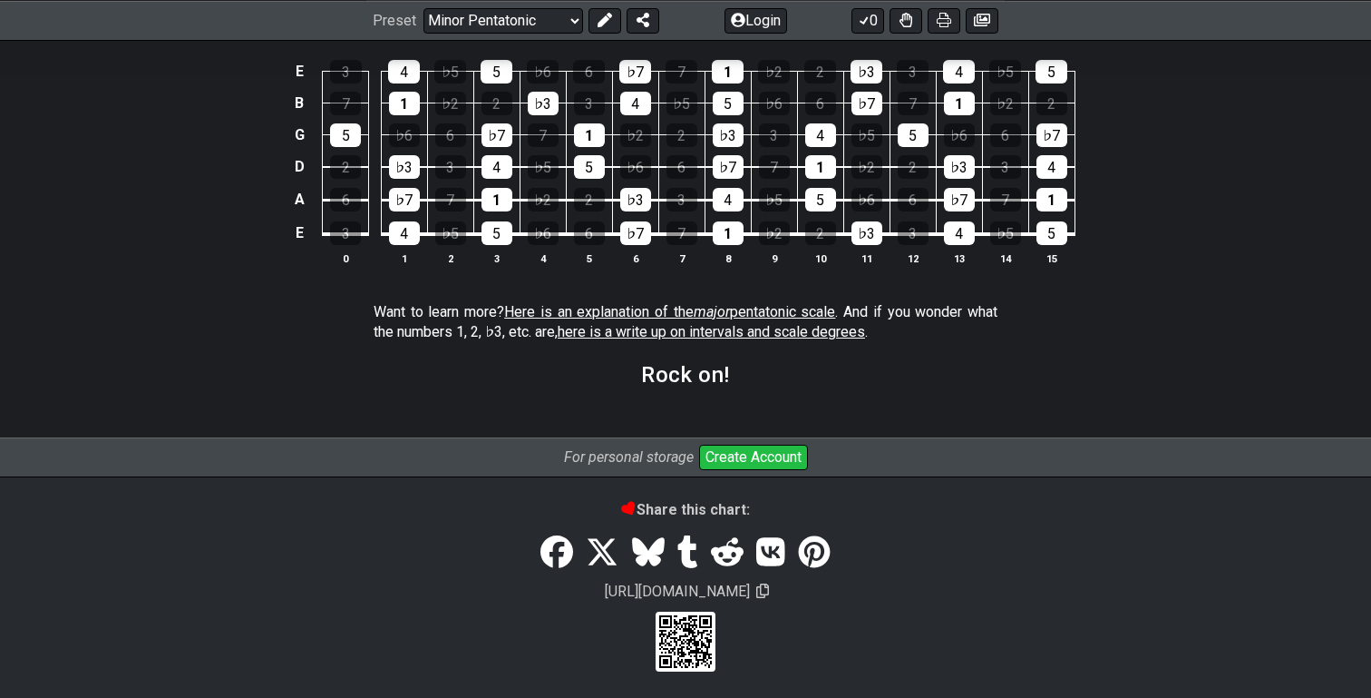
click at [653, 334] on span "here is a write up on intervals and scale degrees" at bounding box center [711, 331] width 307 height 17
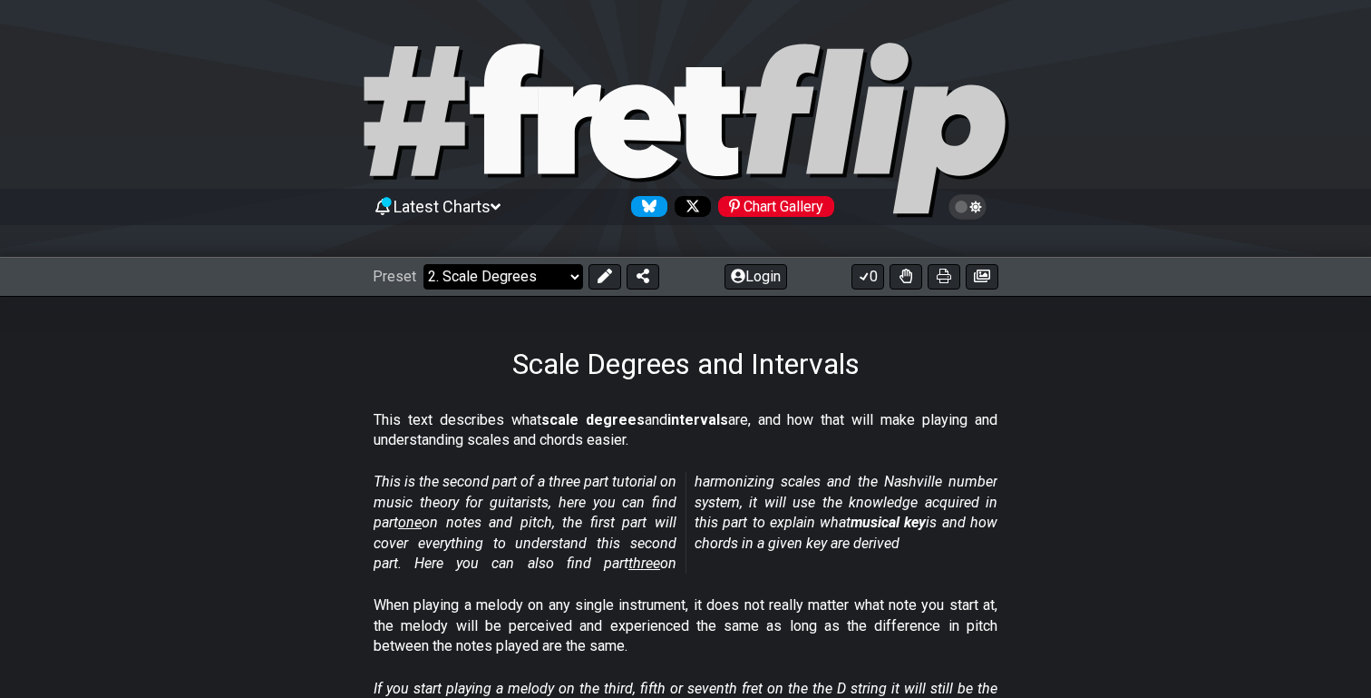
click at [444, 288] on select "Welcome to #fretflip! Initial Preset Custom Preset Minor Pentatonic Major Penta…" at bounding box center [504, 276] width 160 height 25
click at [424, 264] on select "Welcome to #fretflip! Initial Preset Custom Preset Minor Pentatonic Major Penta…" at bounding box center [504, 276] width 160 height 25
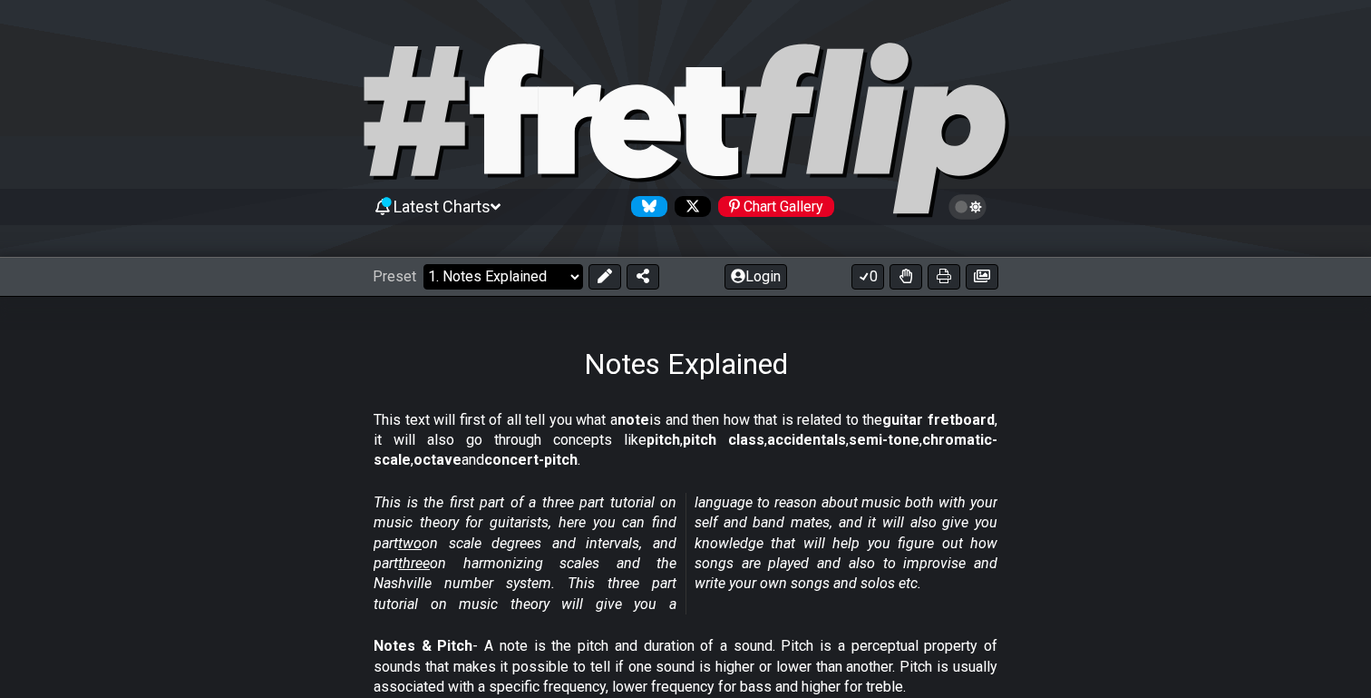
click at [503, 282] on select "Welcome to #fretflip! Initial Preset Custom Preset Minor Pentatonic Major Penta…" at bounding box center [504, 276] width 160 height 25
click at [424, 264] on select "Welcome to #fretflip! Initial Preset Custom Preset Minor Pentatonic Major Penta…" at bounding box center [504, 276] width 160 height 25
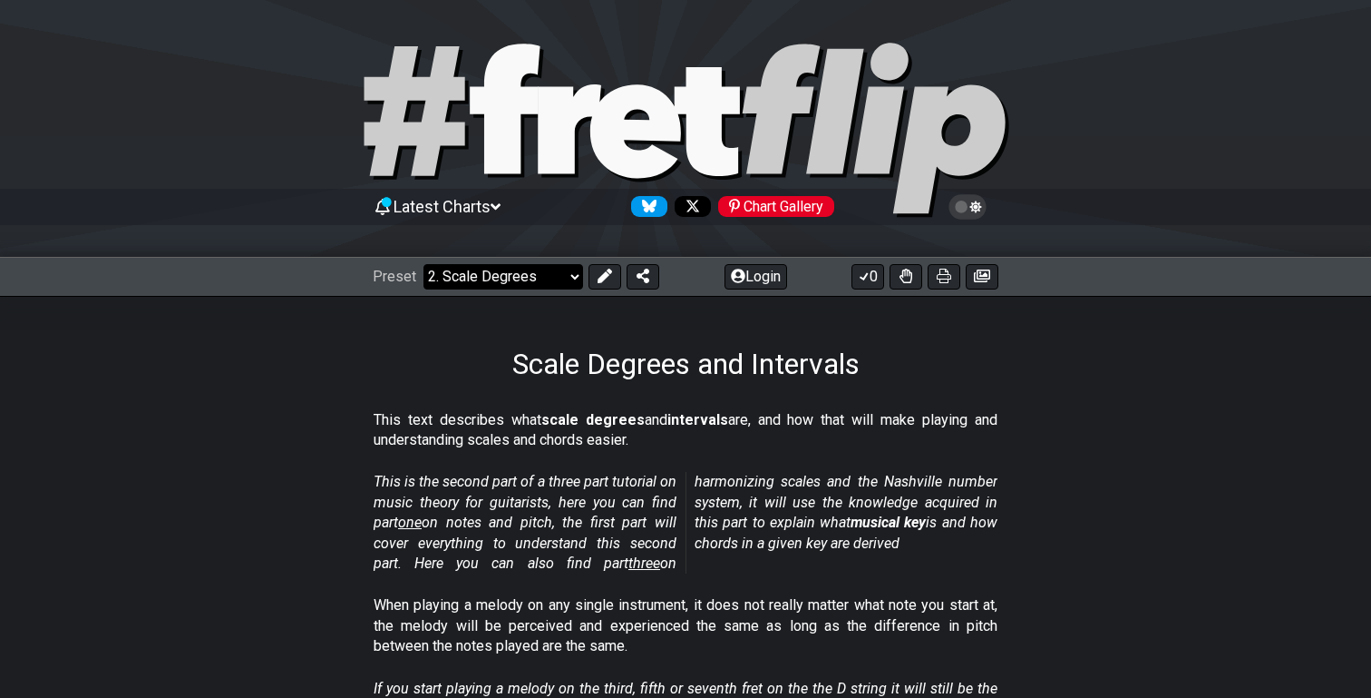
click at [498, 276] on select "Welcome to #fretflip! Initial Preset Custom Preset Minor Pentatonic Major Penta…" at bounding box center [504, 276] width 160 height 25
click at [424, 264] on select "Welcome to #fretflip! Initial Preset Custom Preset Minor Pentatonic Major Penta…" at bounding box center [504, 276] width 160 height 25
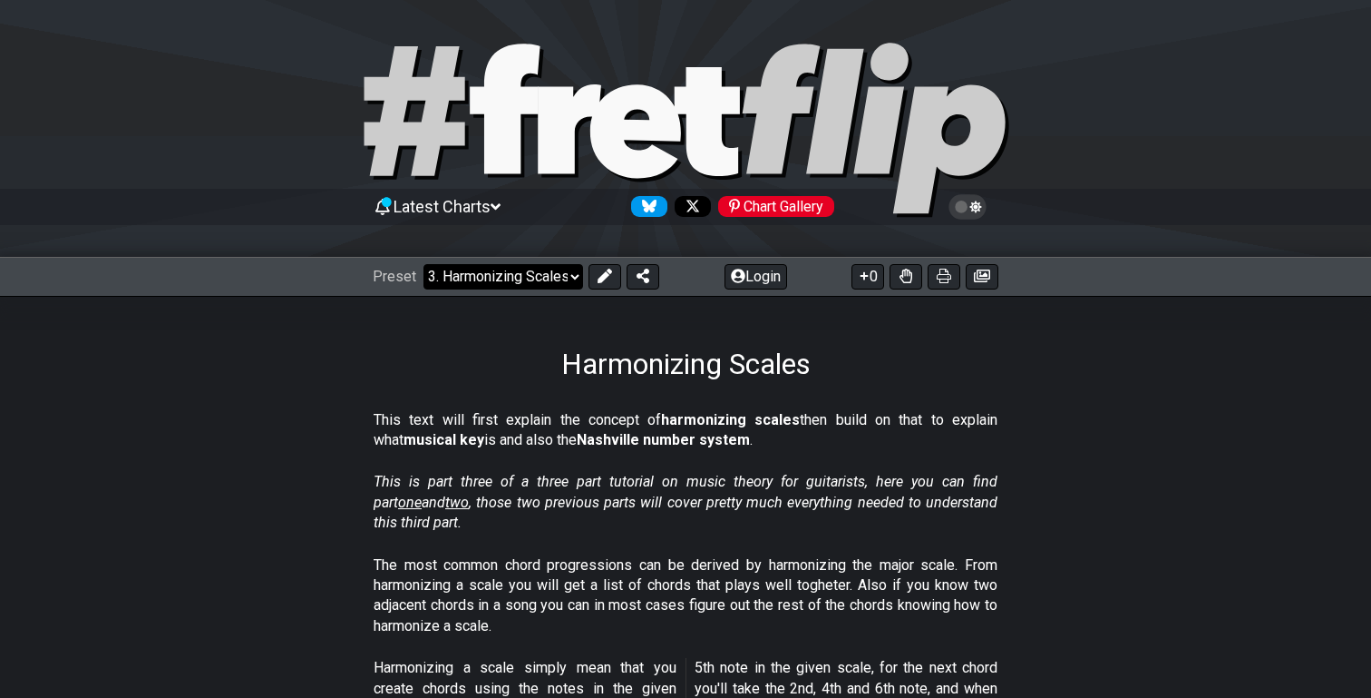
click at [462, 274] on select "Welcome to #fretflip! Initial Preset Custom Preset Minor Pentatonic Major Penta…" at bounding box center [504, 276] width 160 height 25
click at [424, 264] on select "Welcome to #fretflip! Initial Preset Custom Preset Minor Pentatonic Major Penta…" at bounding box center [504, 276] width 160 height 25
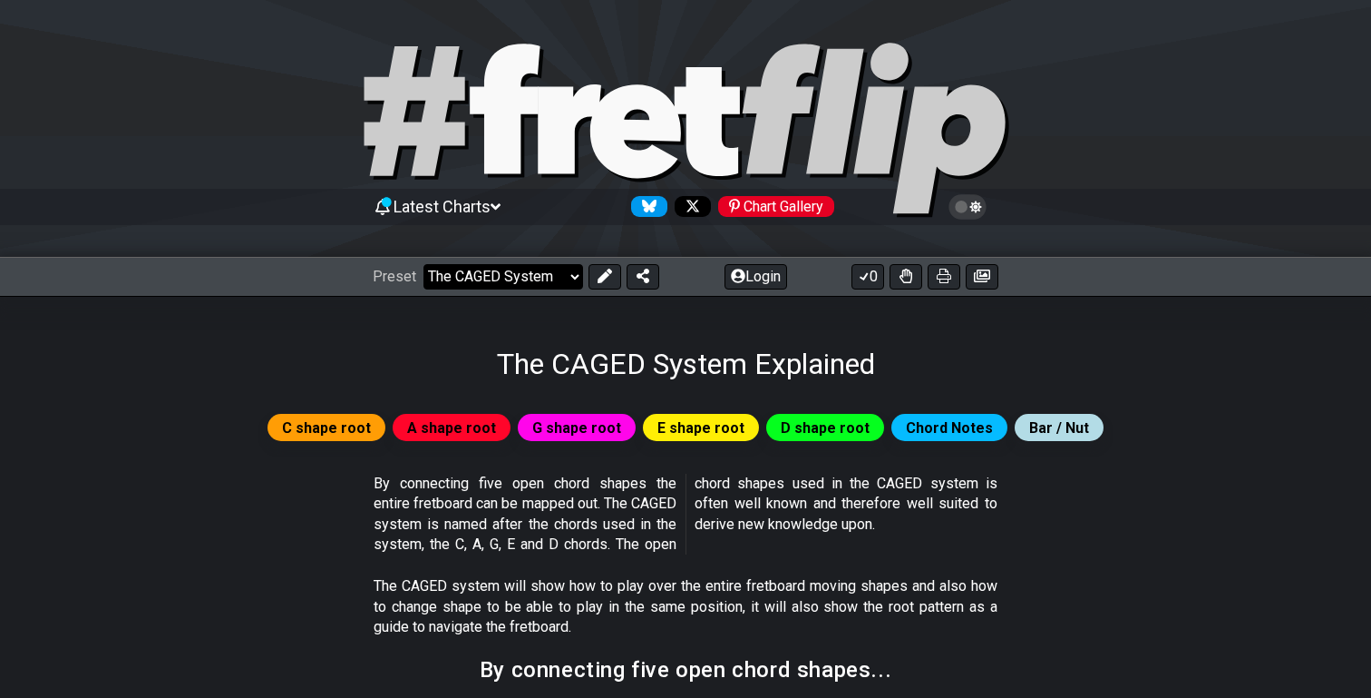
click at [485, 283] on select "Welcome to #fretflip! Initial Preset Custom Preset Minor Pentatonic Major Penta…" at bounding box center [504, 276] width 160 height 25
click at [424, 264] on select "Welcome to #fretflip! Initial Preset Custom Preset Minor Pentatonic Major Penta…" at bounding box center [504, 276] width 160 height 25
select select "/how-to-solo"
select select "C"
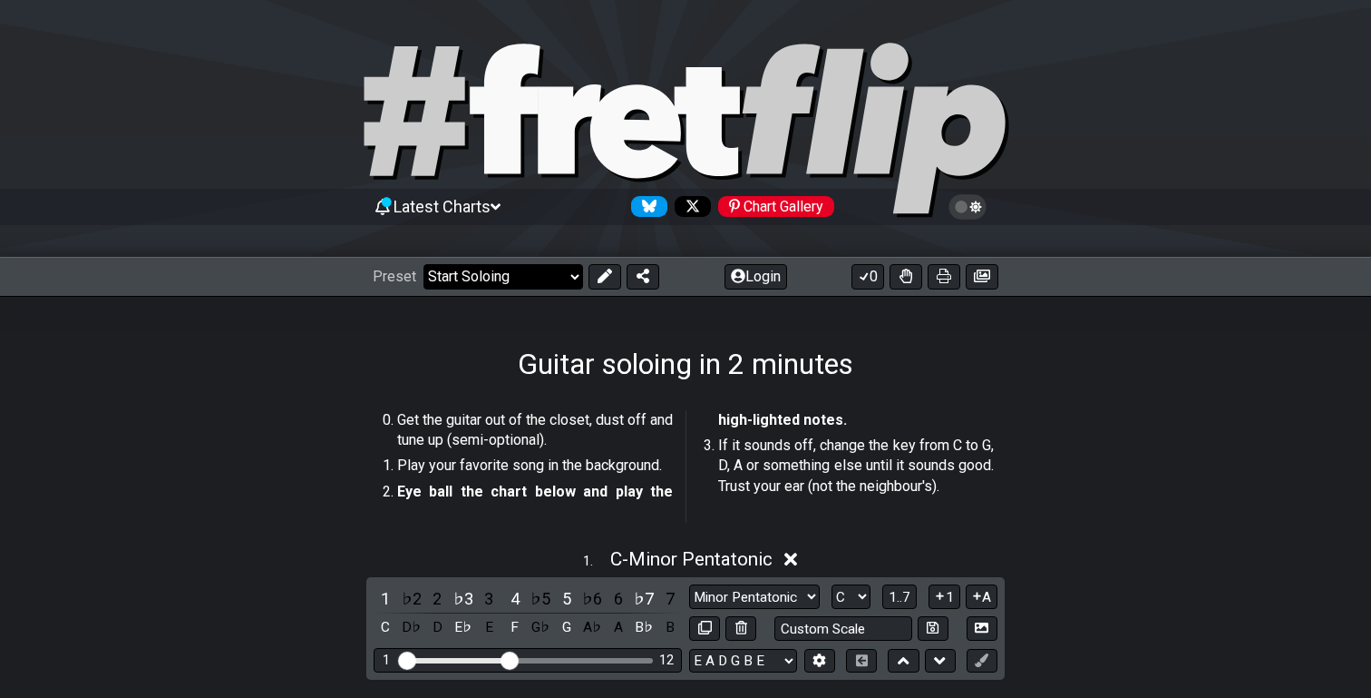
click at [491, 278] on select "Welcome to #fretflip! Initial Preset Custom Preset Minor Pentatonic Major Penta…" at bounding box center [504, 276] width 160 height 25
click at [424, 264] on select "Welcome to #fretflip! Initial Preset Custom Preset Minor Pentatonic Major Penta…" at bounding box center [504, 276] width 160 height 25
select select "/musical-notes-explained"
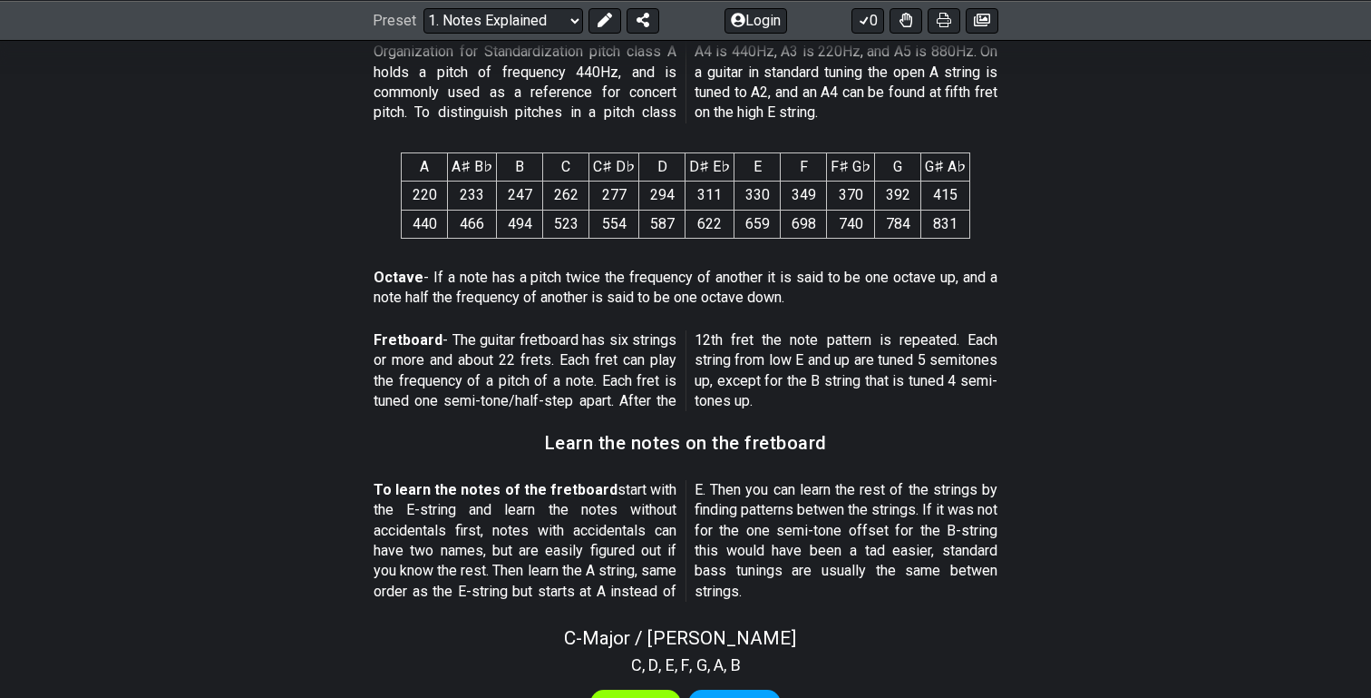
scroll to position [1079, 0]
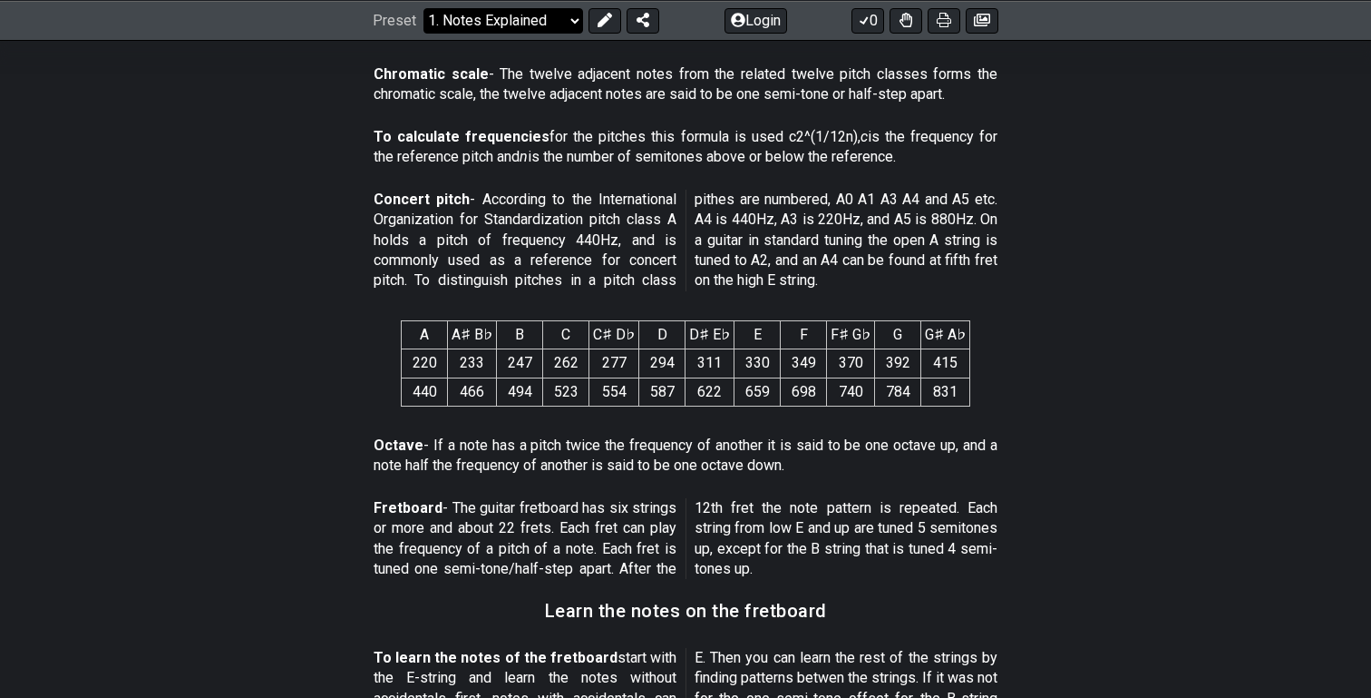
click at [520, 27] on select "Welcome to #fretflip! Initial Preset Custom Preset Minor Pentatonic Major Penta…" at bounding box center [504, 19] width 160 height 25
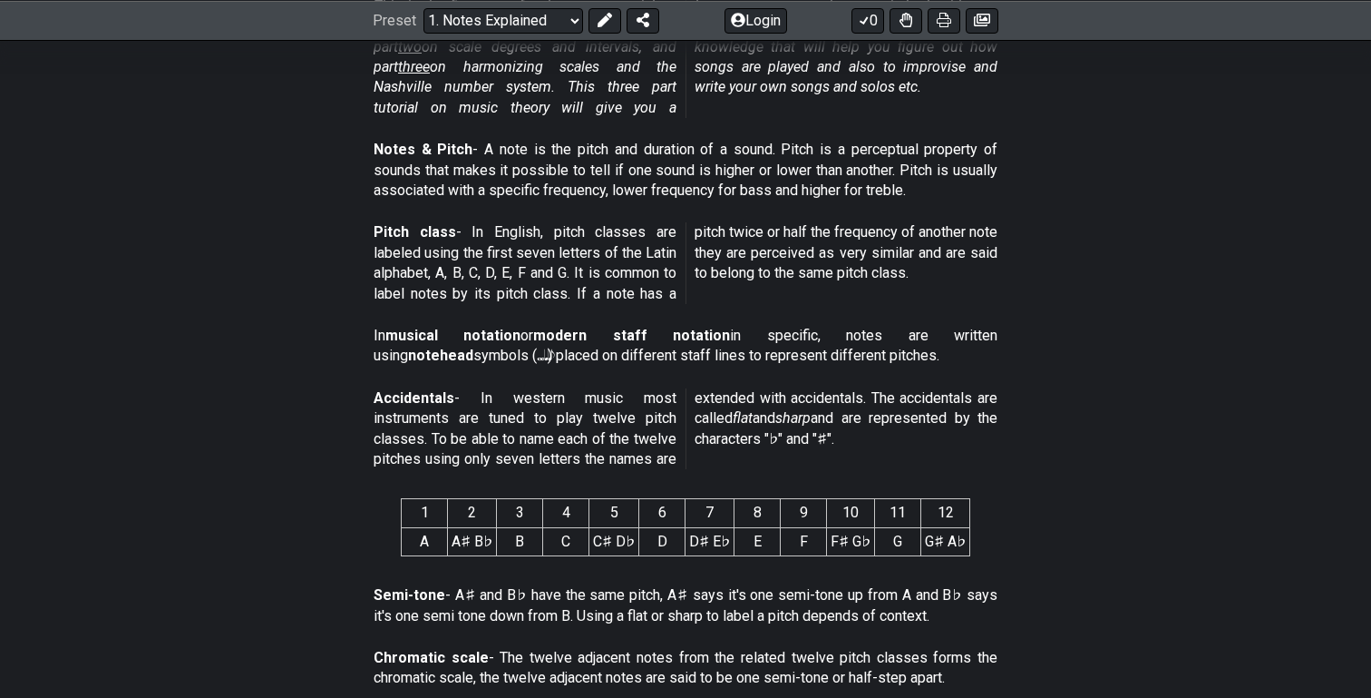
scroll to position [0, 0]
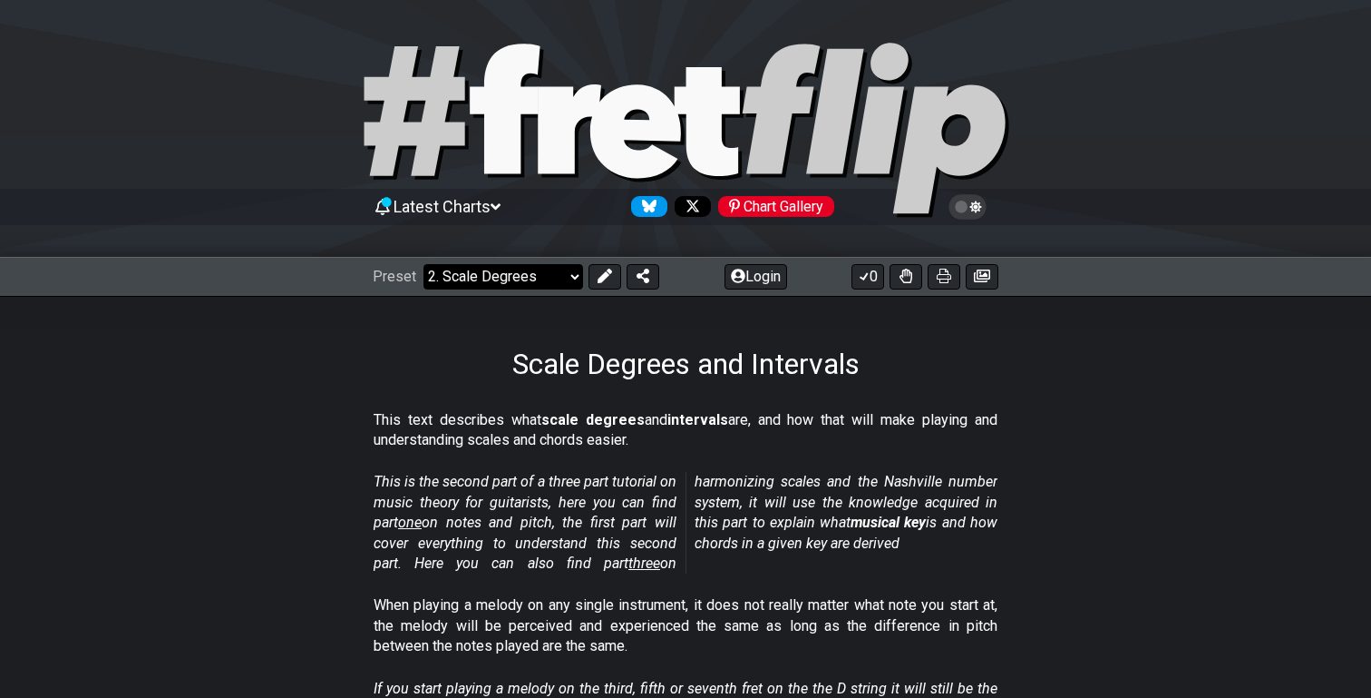
click at [527, 277] on select "Welcome to #fretflip! Initial Preset Custom Preset Minor Pentatonic Major Penta…" at bounding box center [504, 276] width 160 height 25
